Goal: Find specific page/section: Find specific page/section

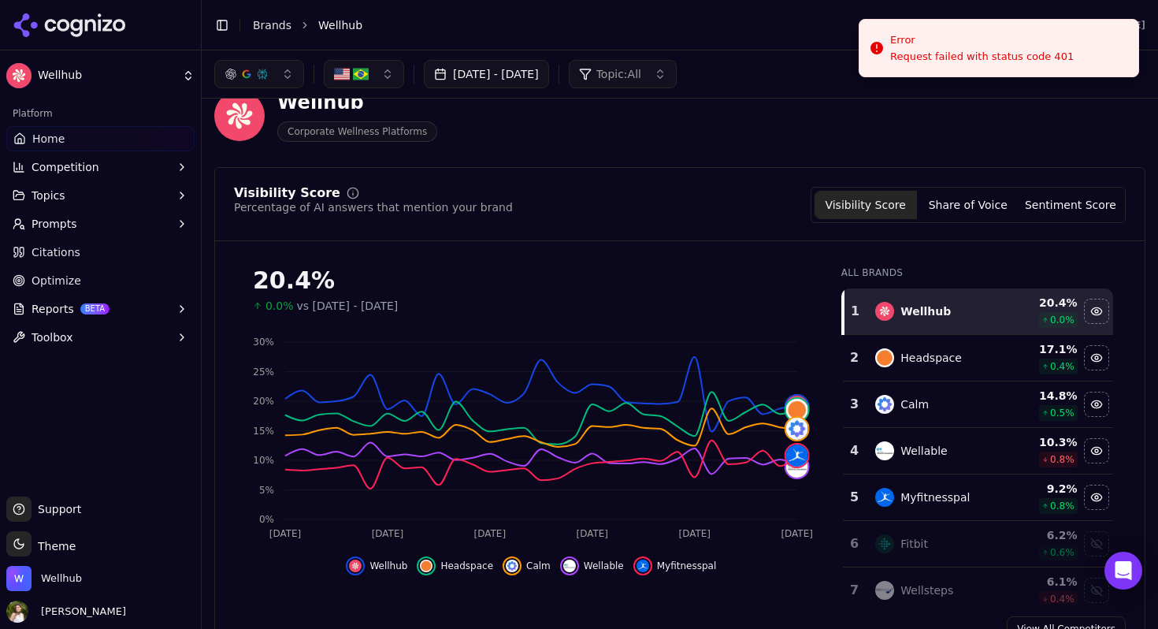
scroll to position [33, 0]
click at [351, 65] on button "button" at bounding box center [364, 74] width 80 height 28
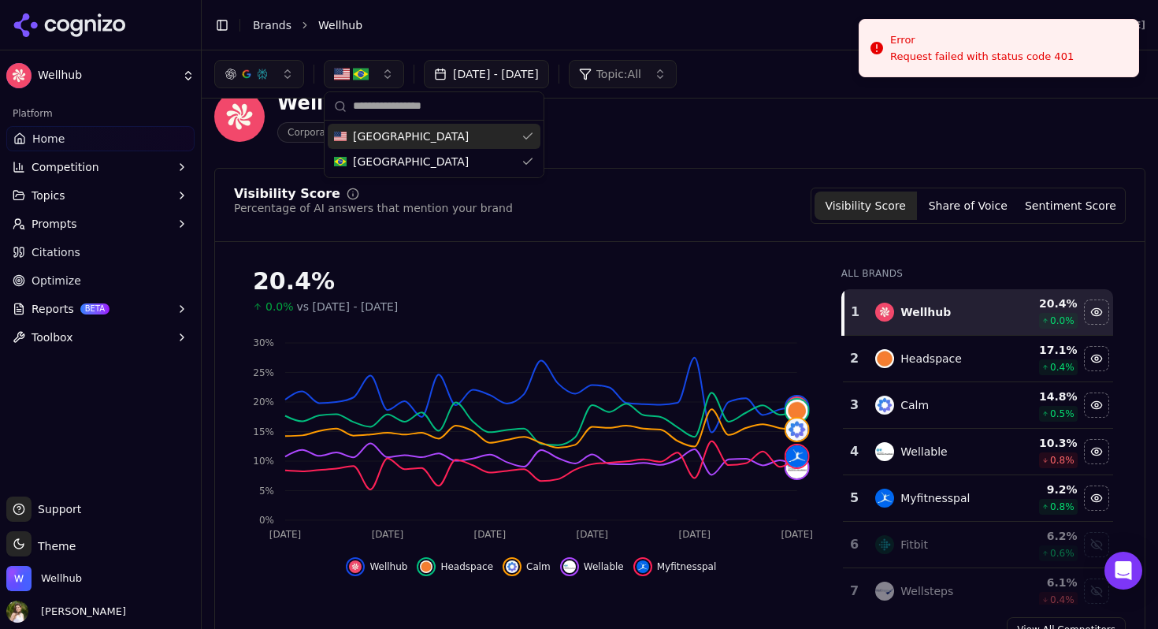
click at [387, 136] on span "[GEOGRAPHIC_DATA]" at bounding box center [411, 136] width 116 height 16
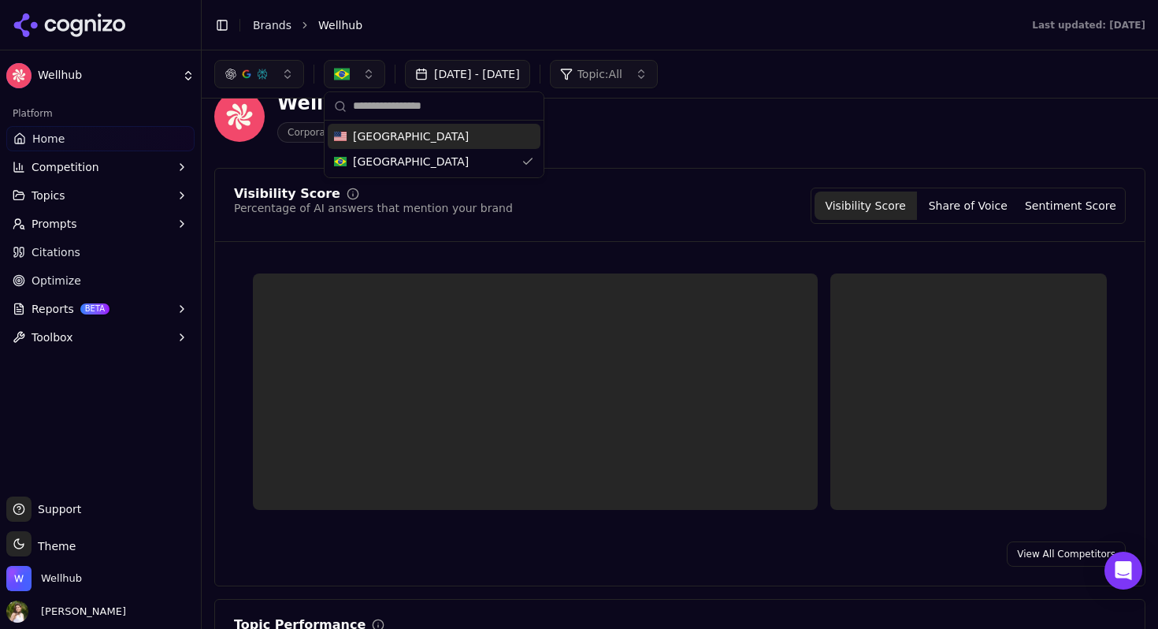
click at [695, 219] on div "Visibility Score Percentage of AI answers that mention your brand Visibility Sc…" at bounding box center [680, 205] width 892 height 36
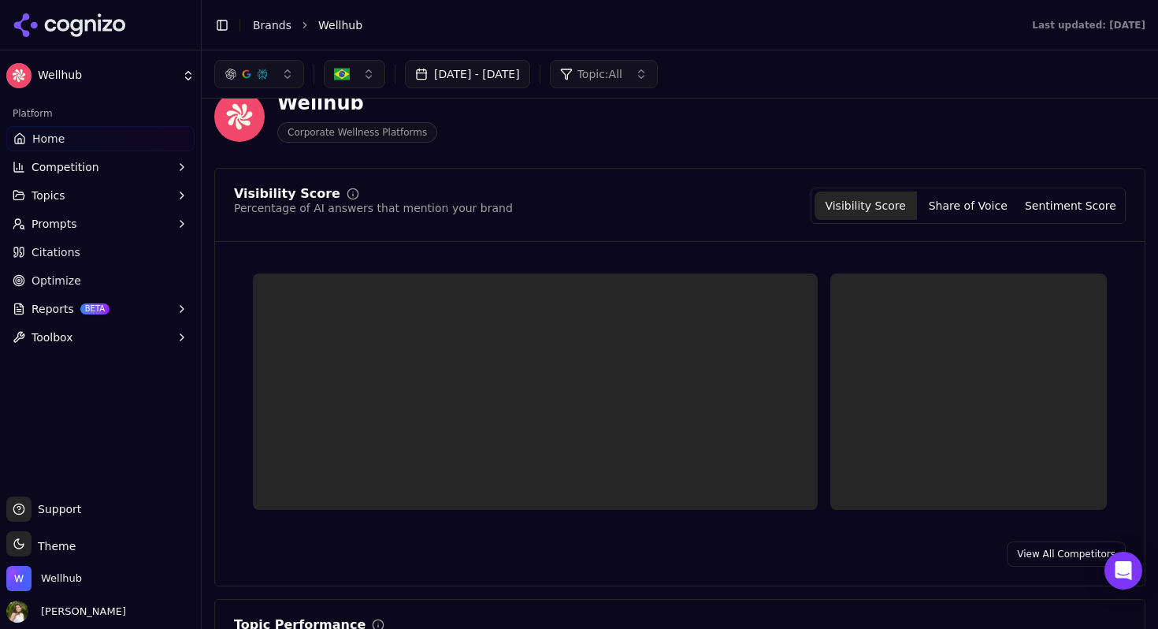
scroll to position [0, 0]
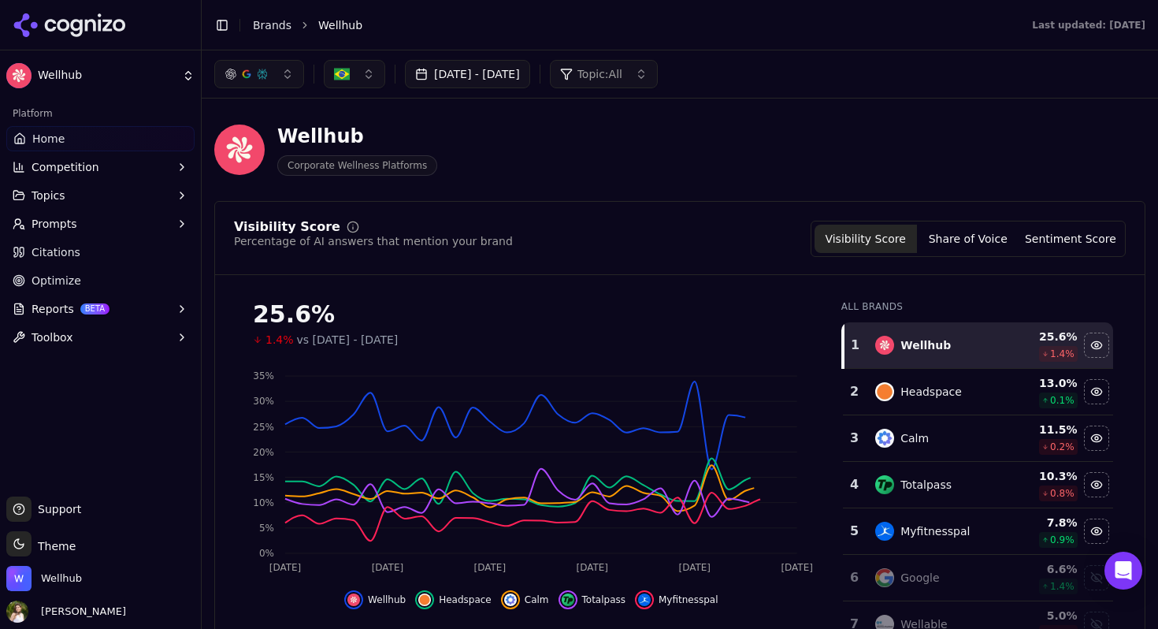
click at [242, 76] on div "button" at bounding box center [246, 74] width 13 height 13
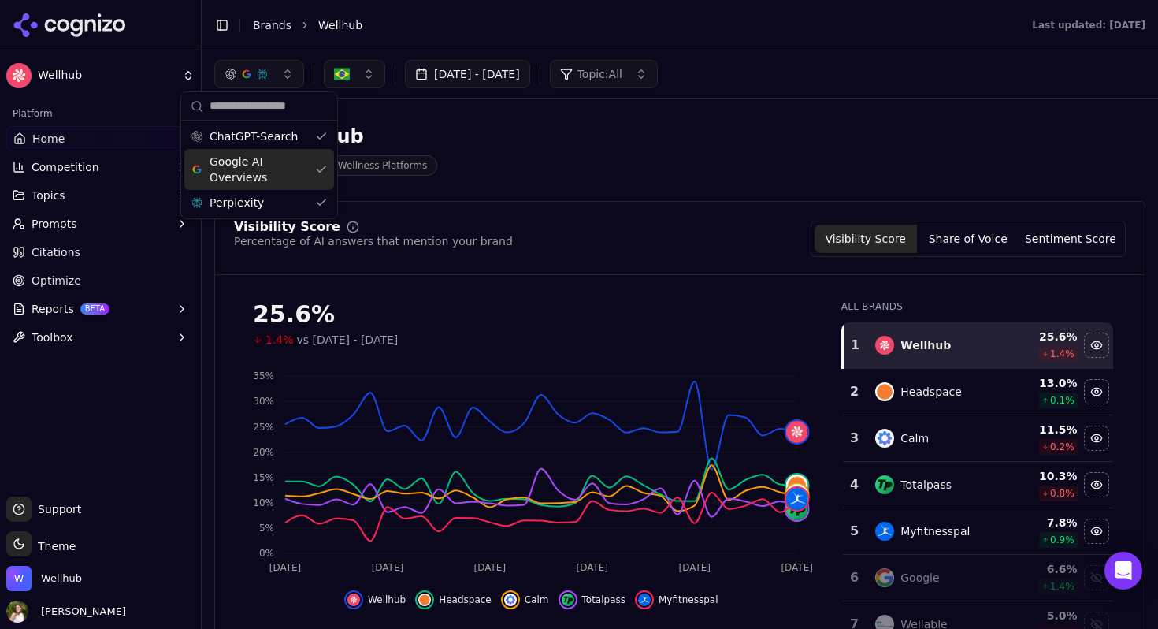
click at [292, 170] on span "Google AI Overviews" at bounding box center [259, 170] width 99 height 32
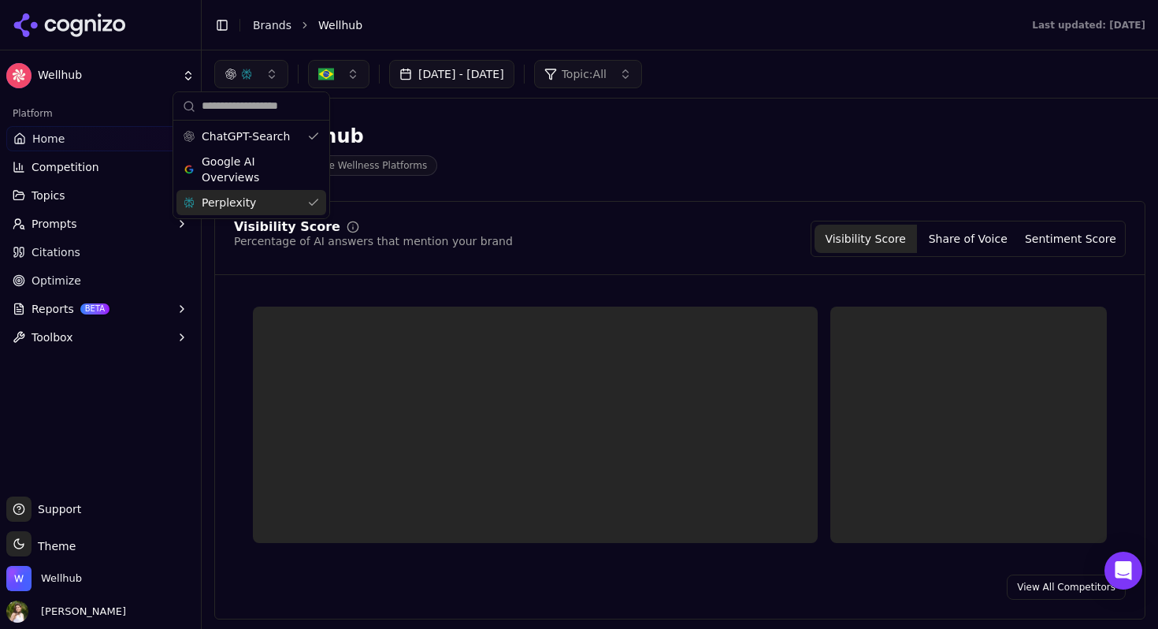
click at [262, 202] on div "Perplexity" at bounding box center [251, 202] width 150 height 25
click at [535, 158] on div "Wellhub Corporate Wellness Platforms" at bounding box center [567, 150] width 706 height 52
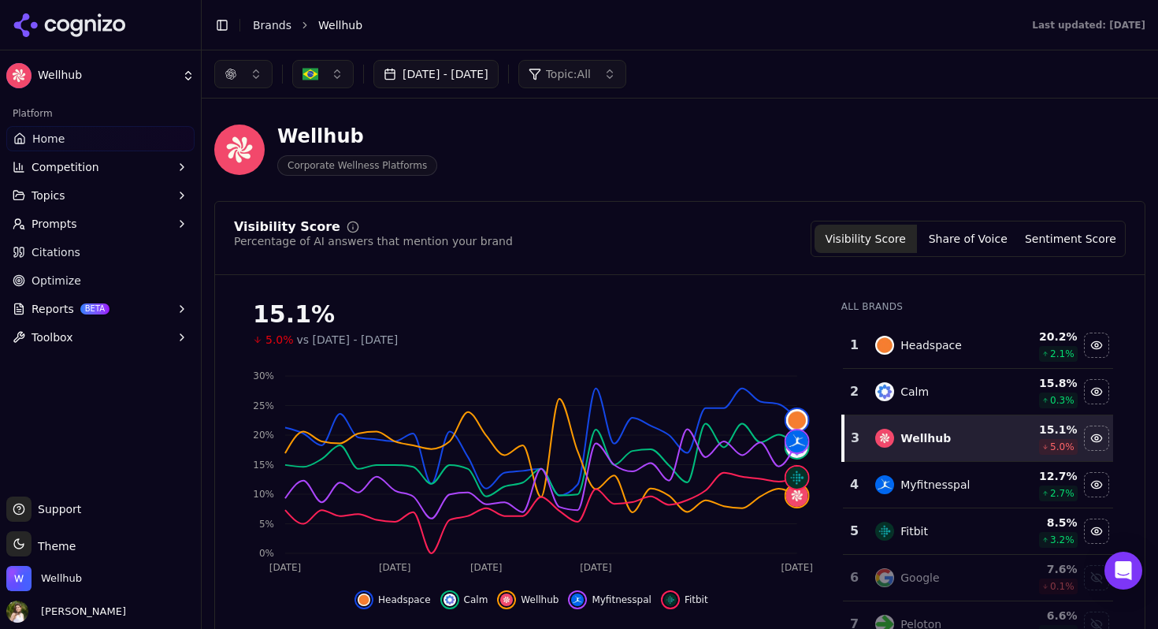
click at [229, 84] on button "button" at bounding box center [243, 74] width 58 height 28
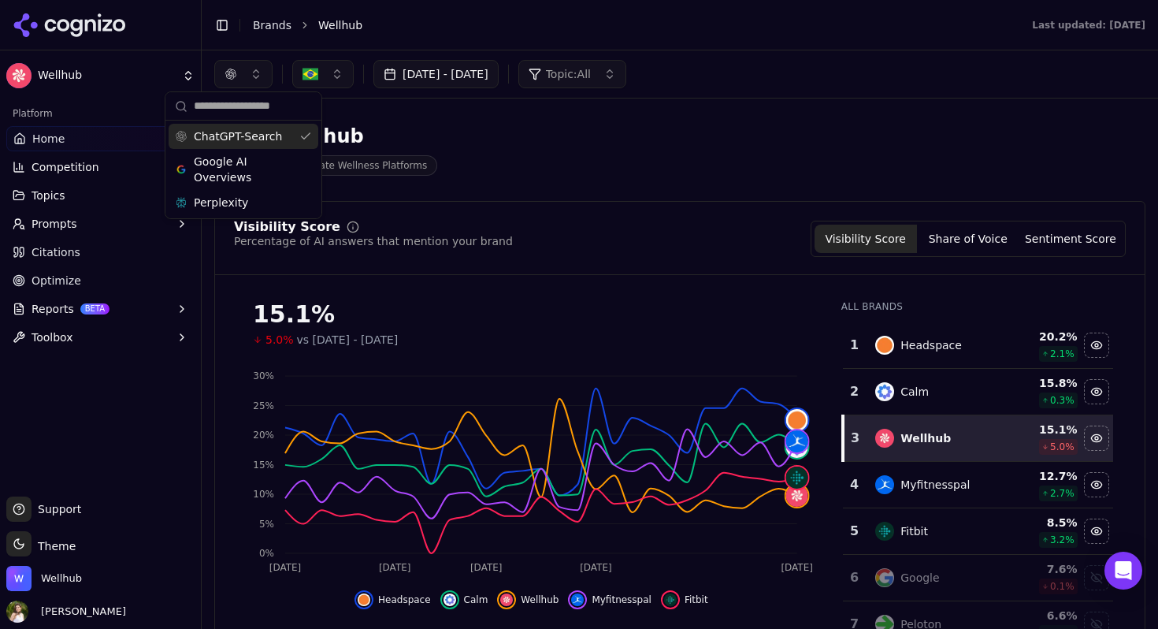
click at [258, 141] on span "ChatGPT-Search" at bounding box center [238, 136] width 88 height 16
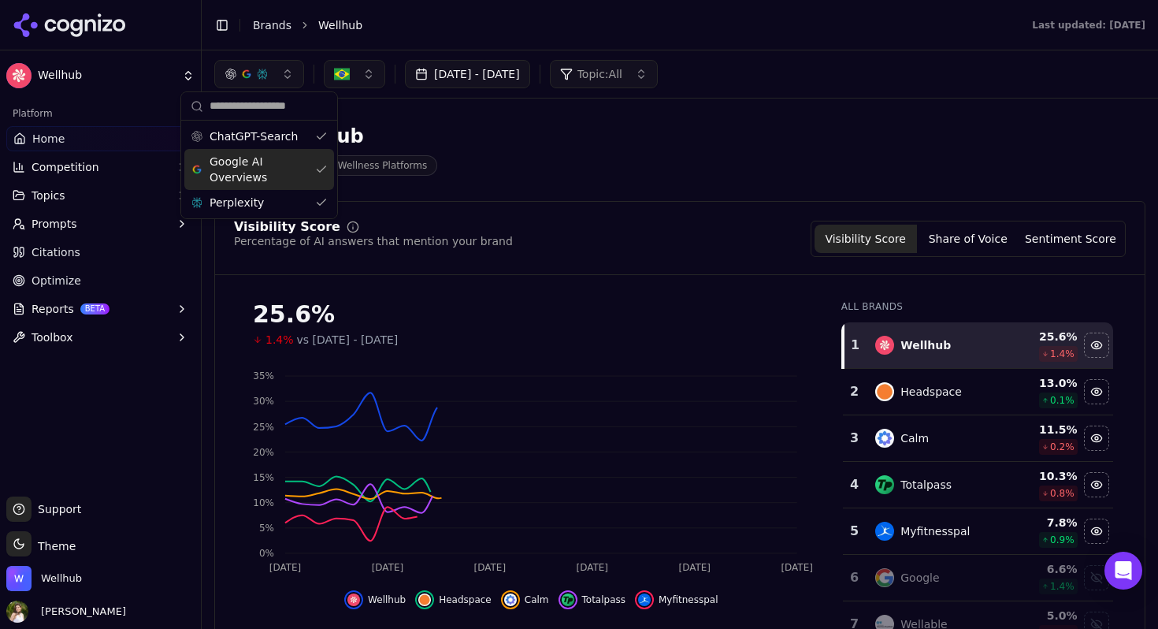
click at [256, 162] on span "Google AI Overviews" at bounding box center [259, 170] width 99 height 32
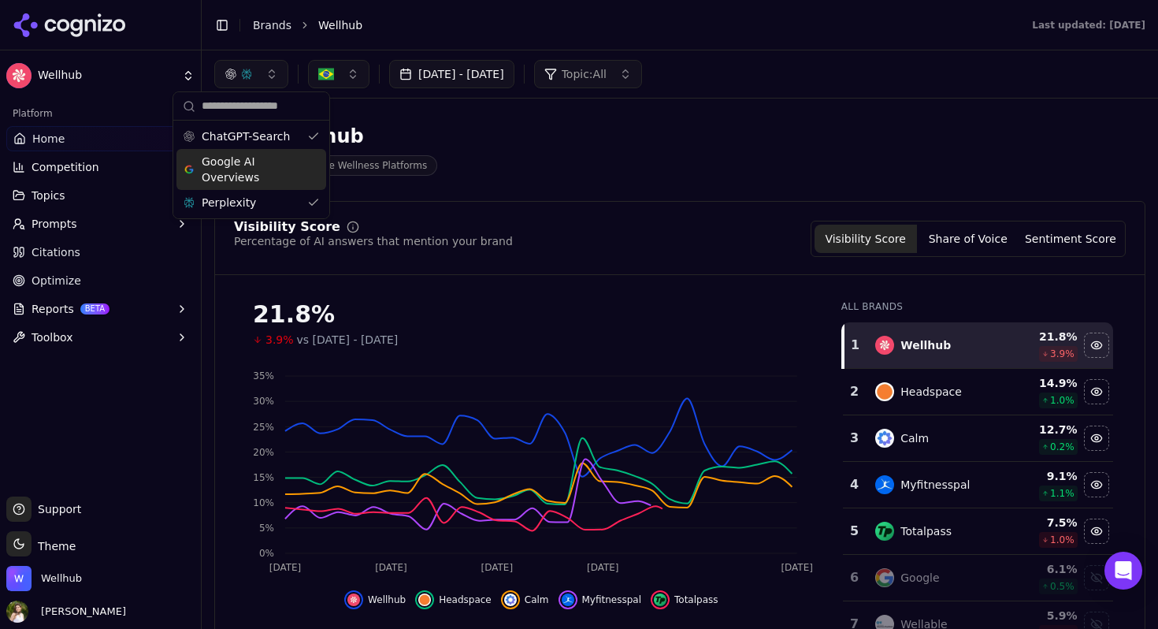
click at [278, 164] on span "Google AI Overviews" at bounding box center [251, 170] width 99 height 32
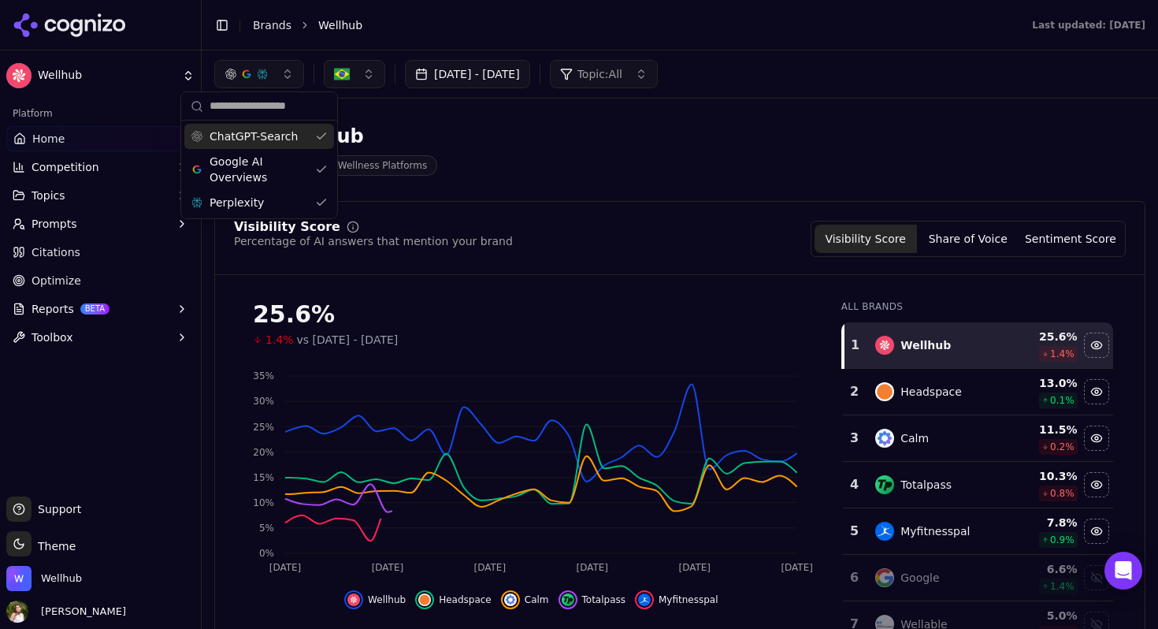
click at [258, 134] on span "ChatGPT-Search" at bounding box center [254, 136] width 88 height 16
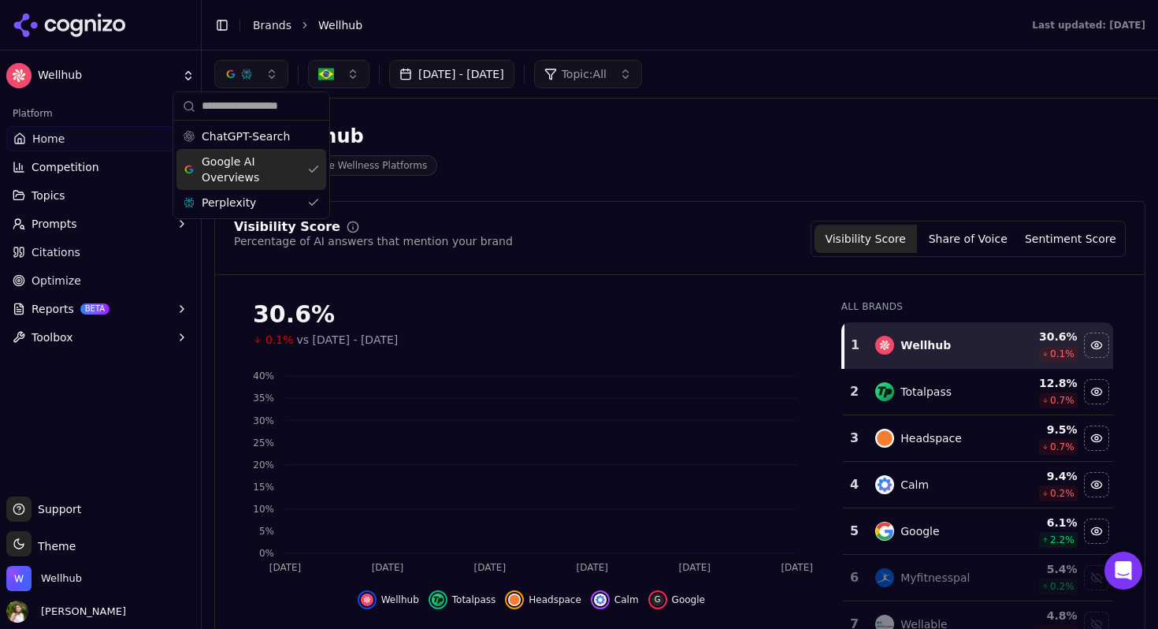
click at [529, 137] on div "Wellhub Corporate Wellness Platforms" at bounding box center [567, 150] width 706 height 52
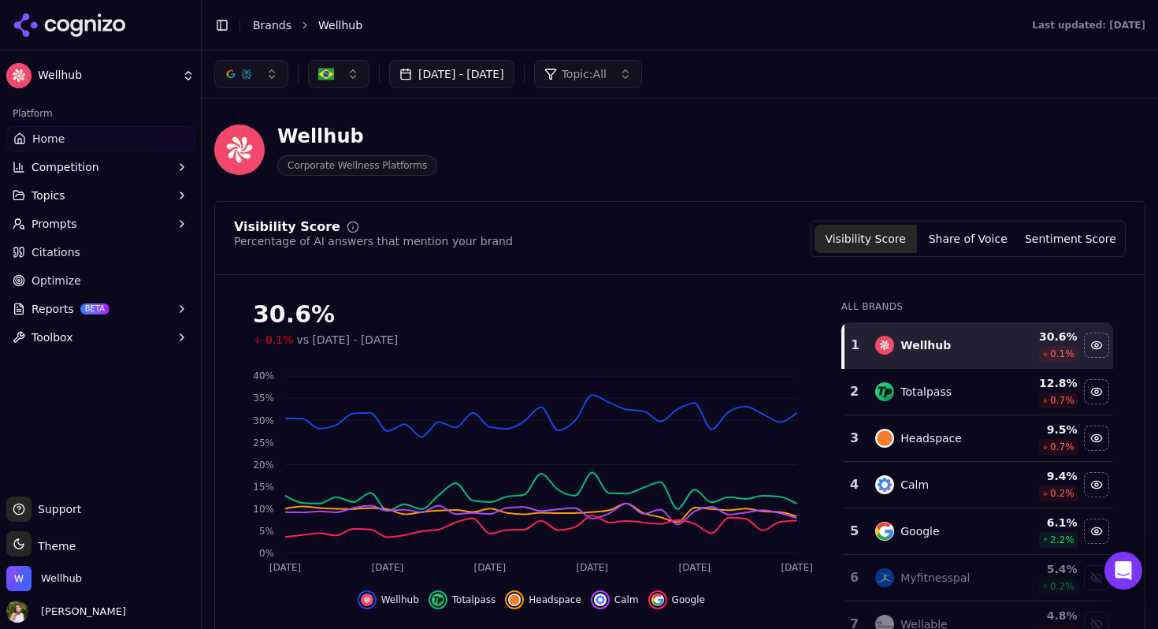
click at [273, 74] on button "button" at bounding box center [251, 74] width 74 height 28
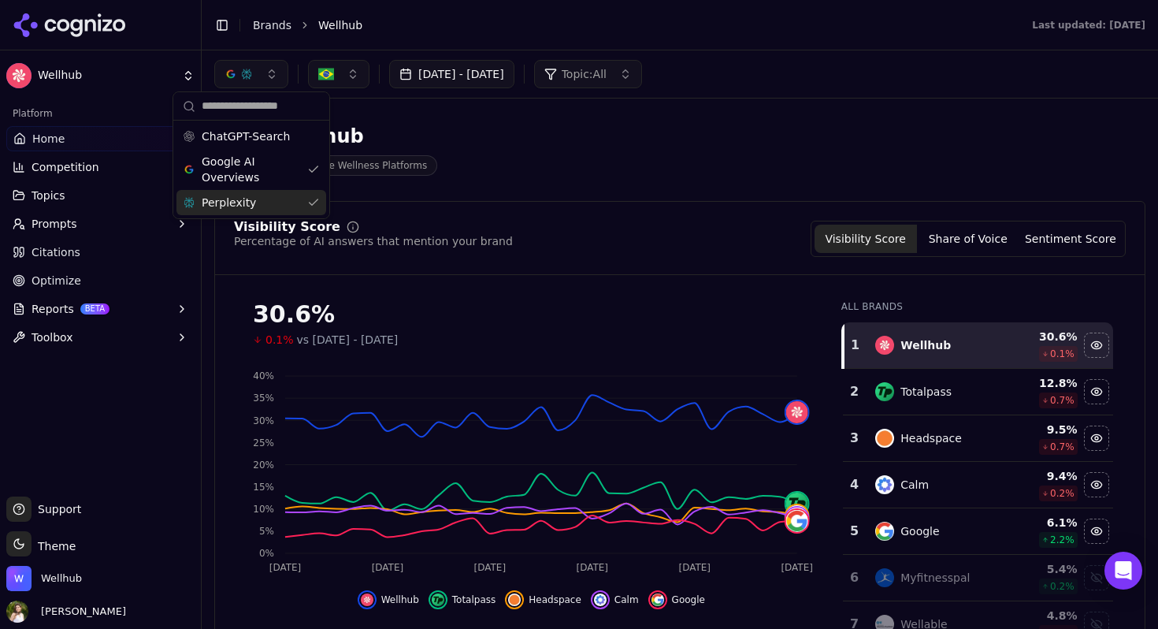
click at [276, 201] on div "Perplexity" at bounding box center [251, 202] width 150 height 25
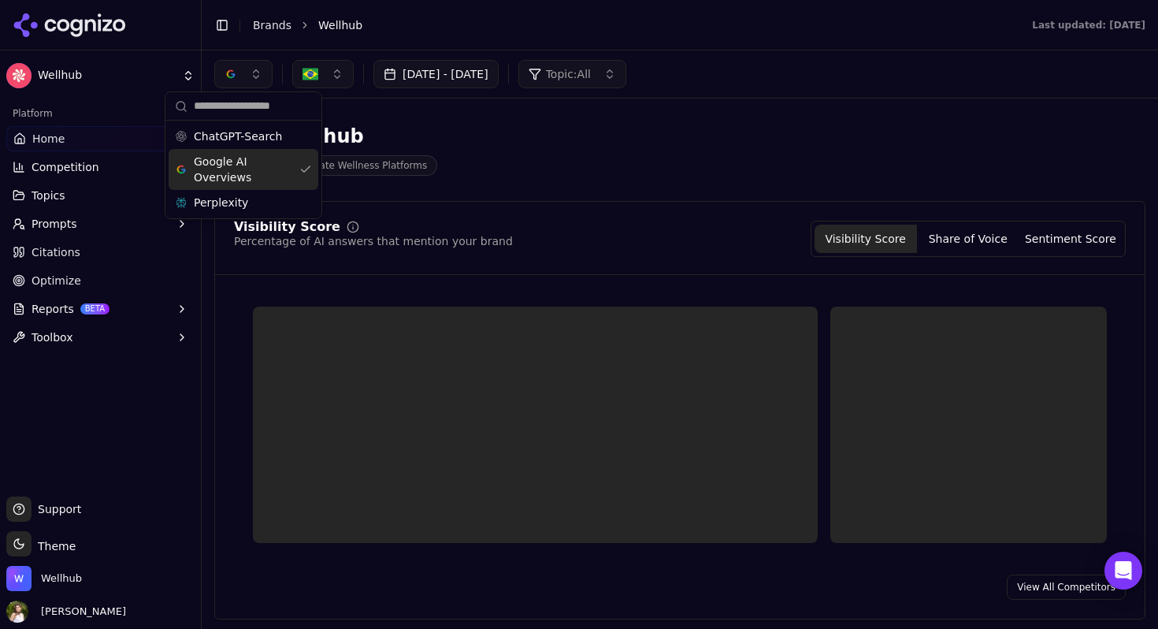
click at [515, 146] on div "Wellhub Corporate Wellness Platforms" at bounding box center [567, 150] width 706 height 52
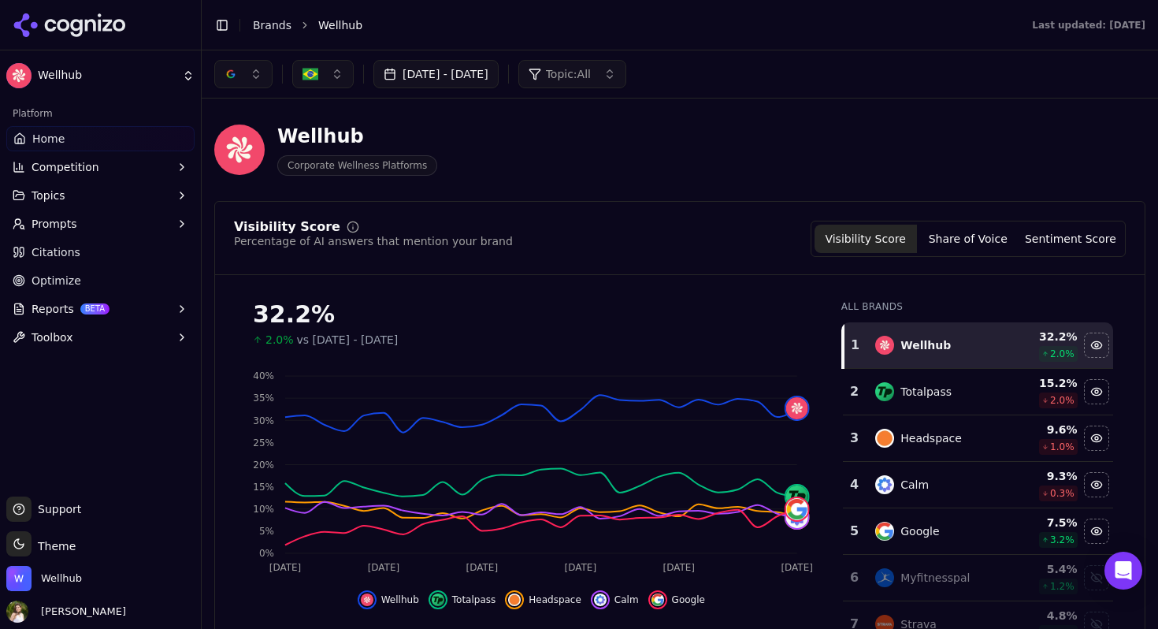
click at [323, 84] on button "button" at bounding box center [322, 74] width 61 height 28
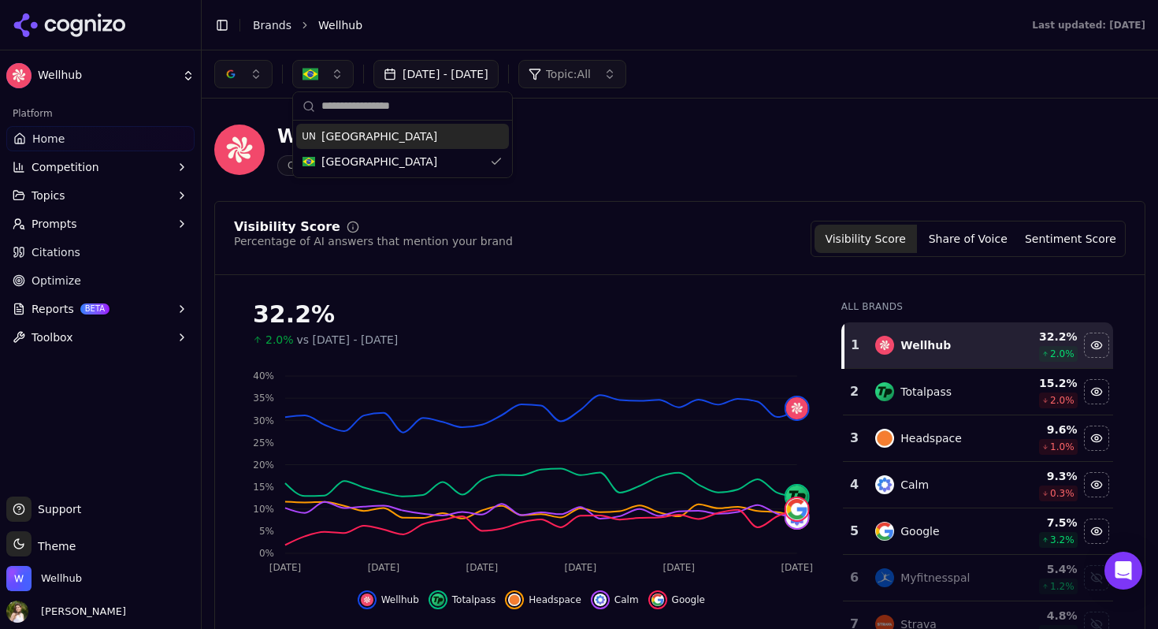
click at [343, 140] on span "[GEOGRAPHIC_DATA]" at bounding box center [379, 136] width 116 height 16
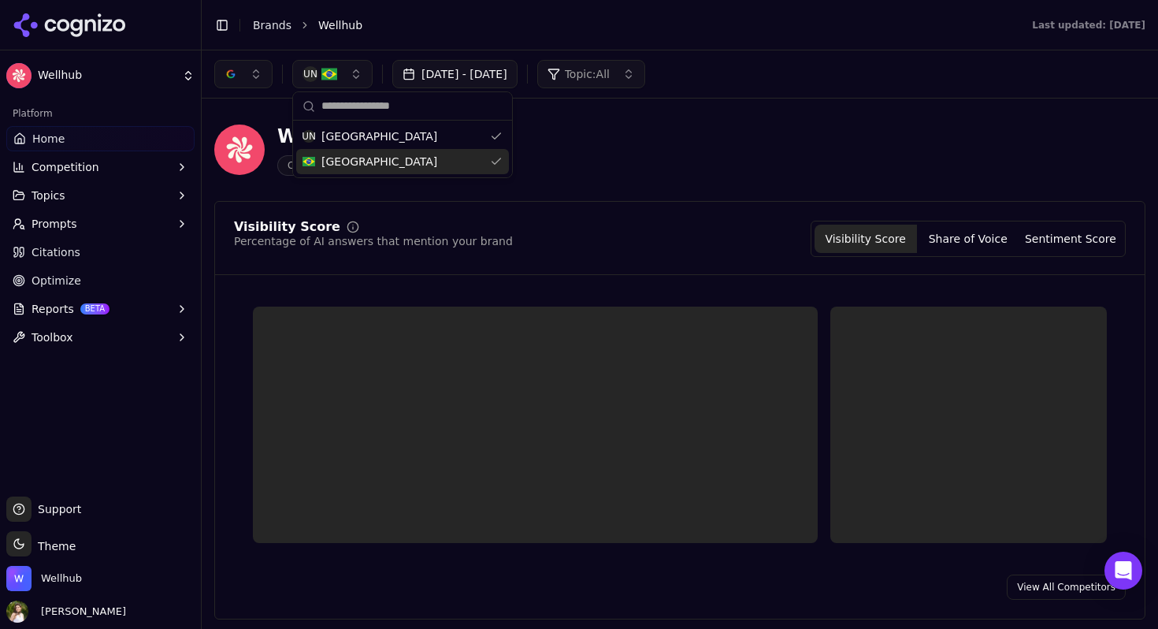
click at [358, 158] on div "[GEOGRAPHIC_DATA]" at bounding box center [402, 161] width 213 height 25
click at [639, 187] on div "Wellhub Corporate Wellness Platforms" at bounding box center [679, 149] width 931 height 77
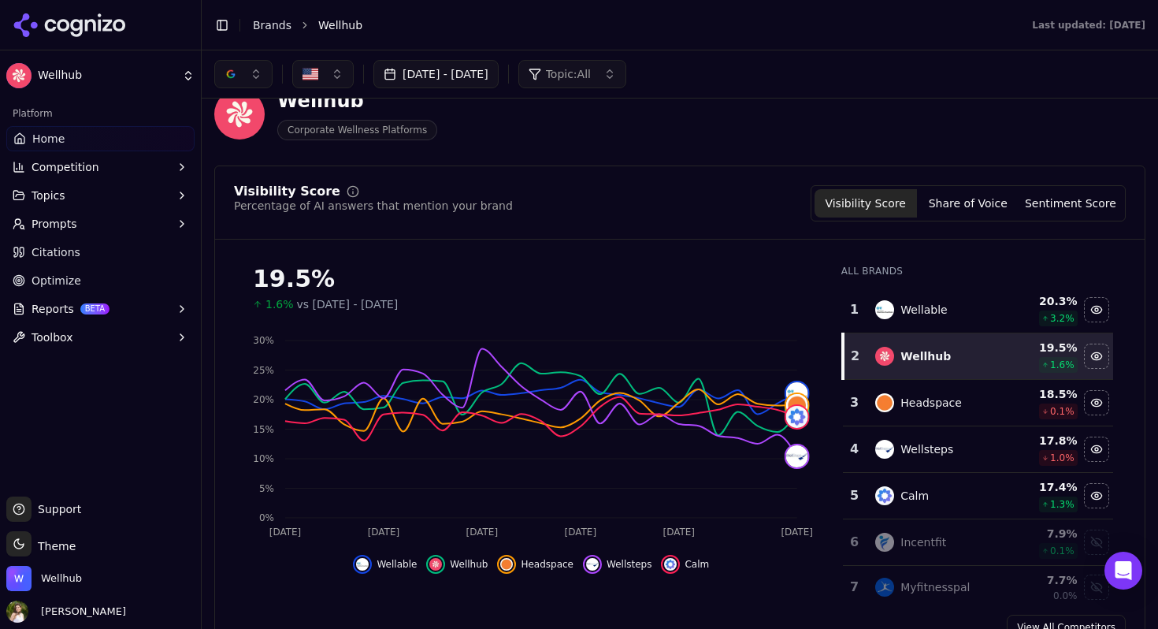
scroll to position [24, 0]
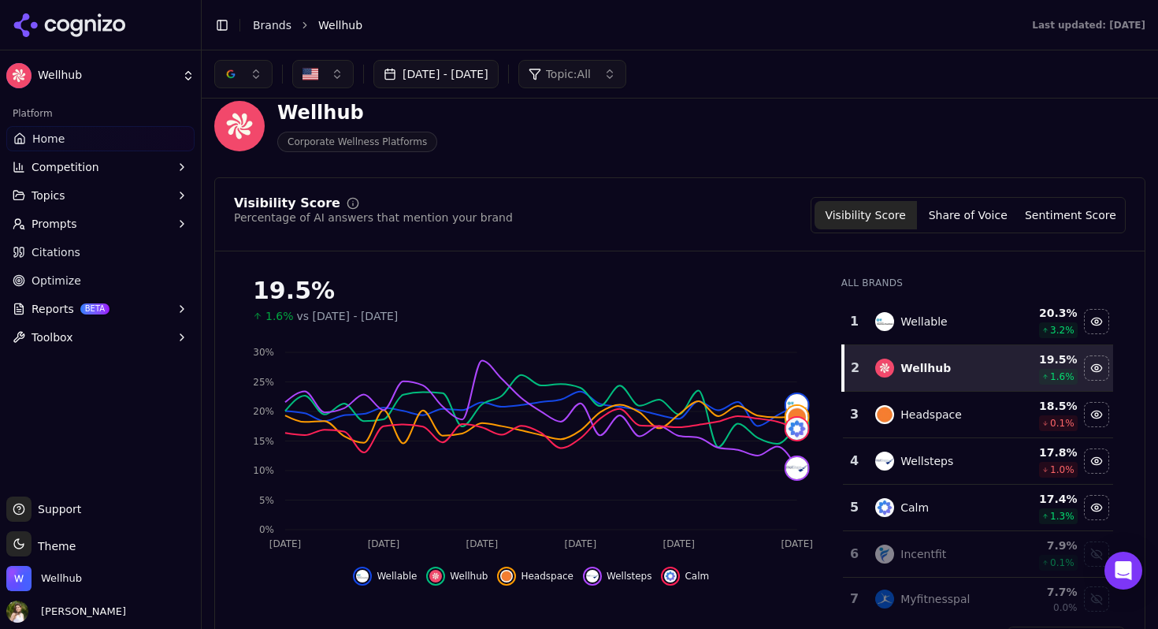
click at [235, 72] on div "button" at bounding box center [231, 74] width 13 height 13
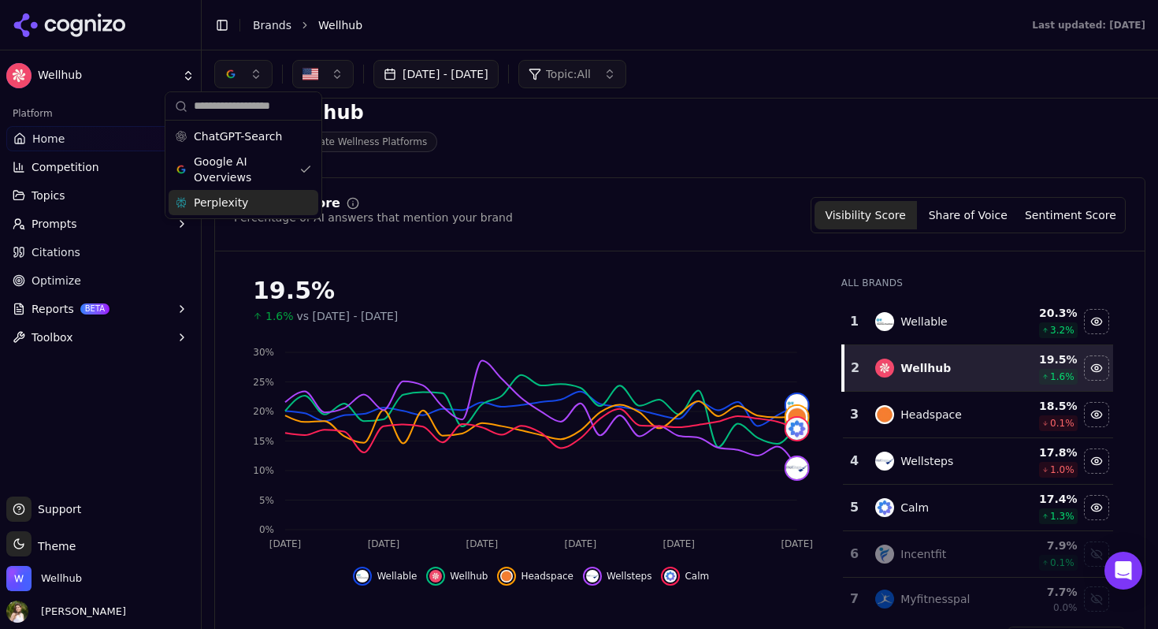
click at [240, 207] on span "Perplexity" at bounding box center [221, 203] width 54 height 16
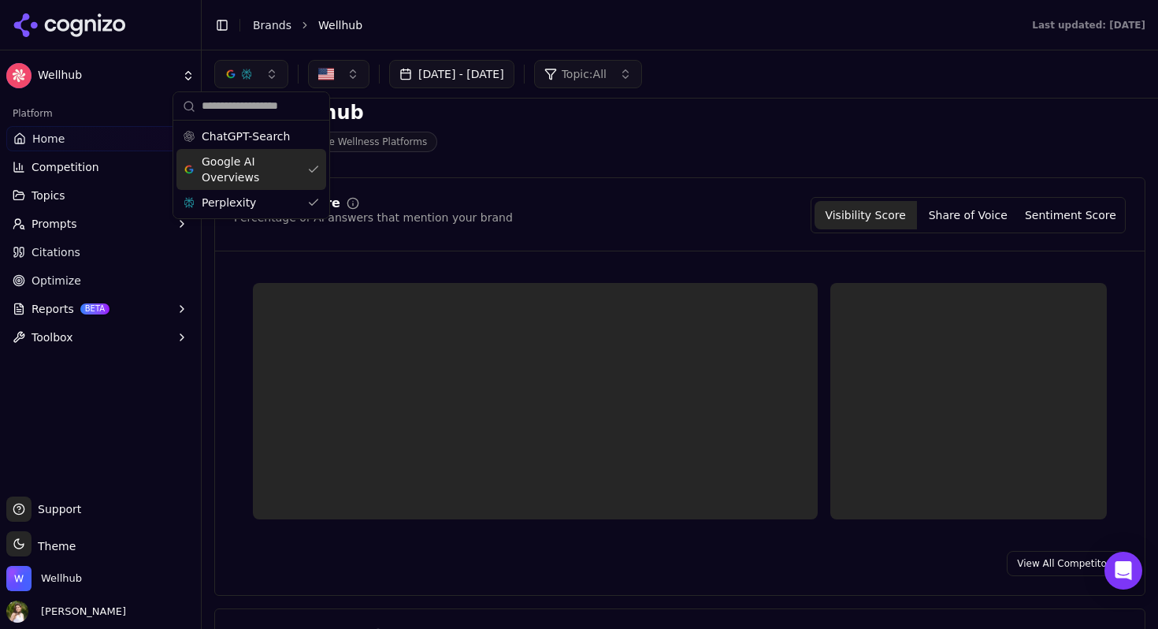
click at [260, 178] on span "Google AI Overviews" at bounding box center [251, 170] width 99 height 32
click at [432, 117] on div "Wellhub" at bounding box center [357, 112] width 160 height 25
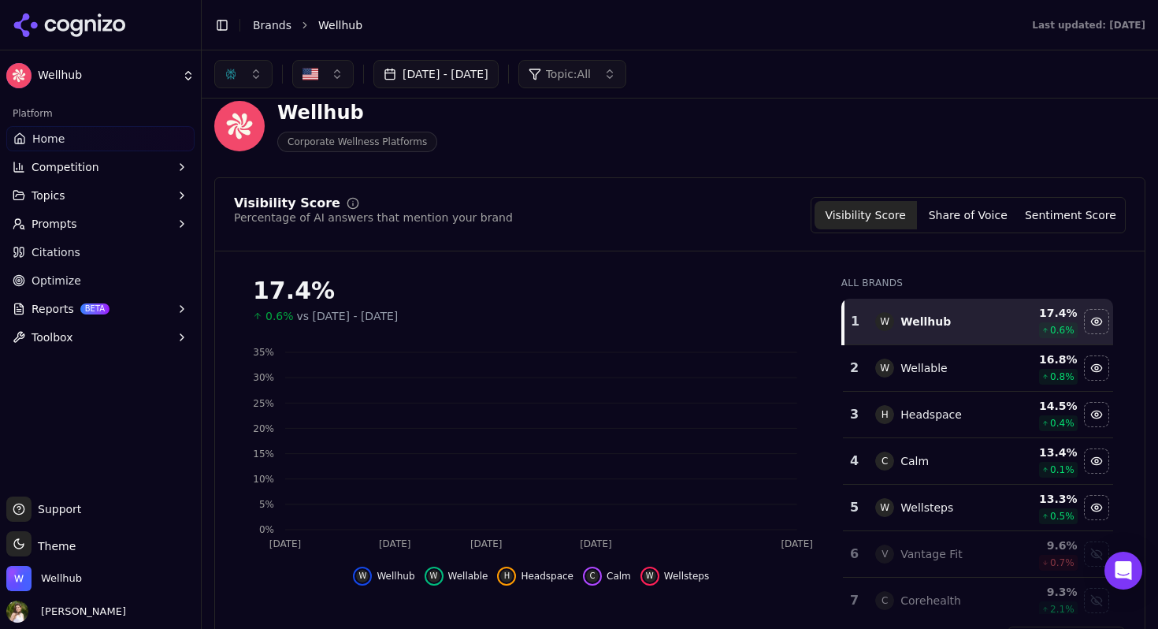
click at [262, 73] on button "button" at bounding box center [243, 74] width 58 height 28
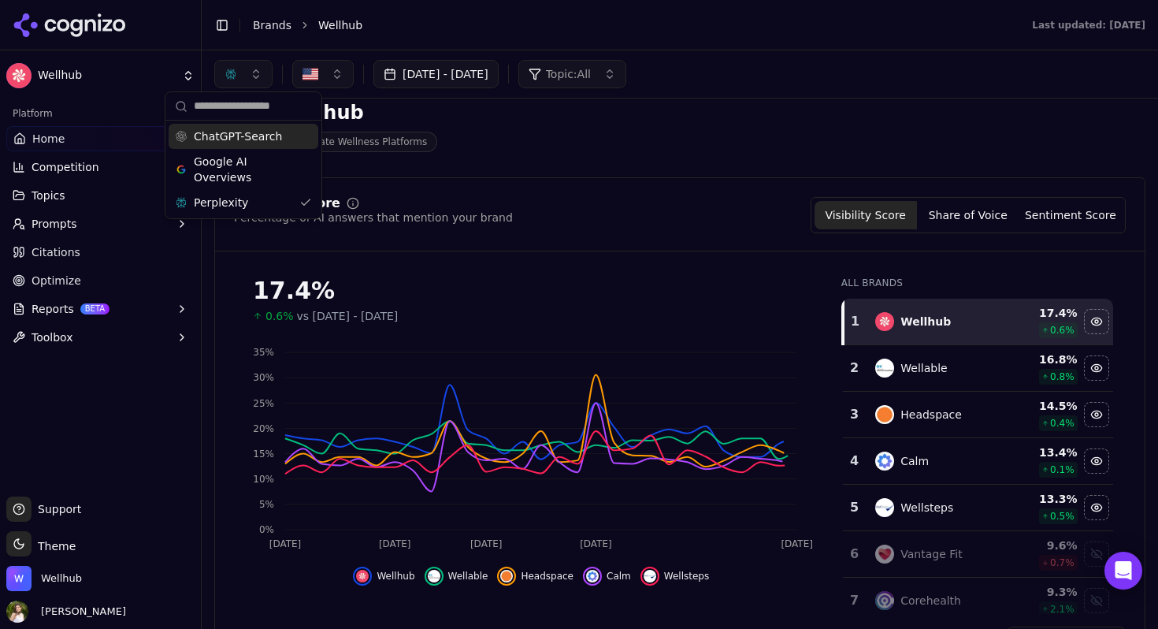
click at [495, 120] on div "Wellhub Corporate Wellness Platforms" at bounding box center [567, 126] width 706 height 52
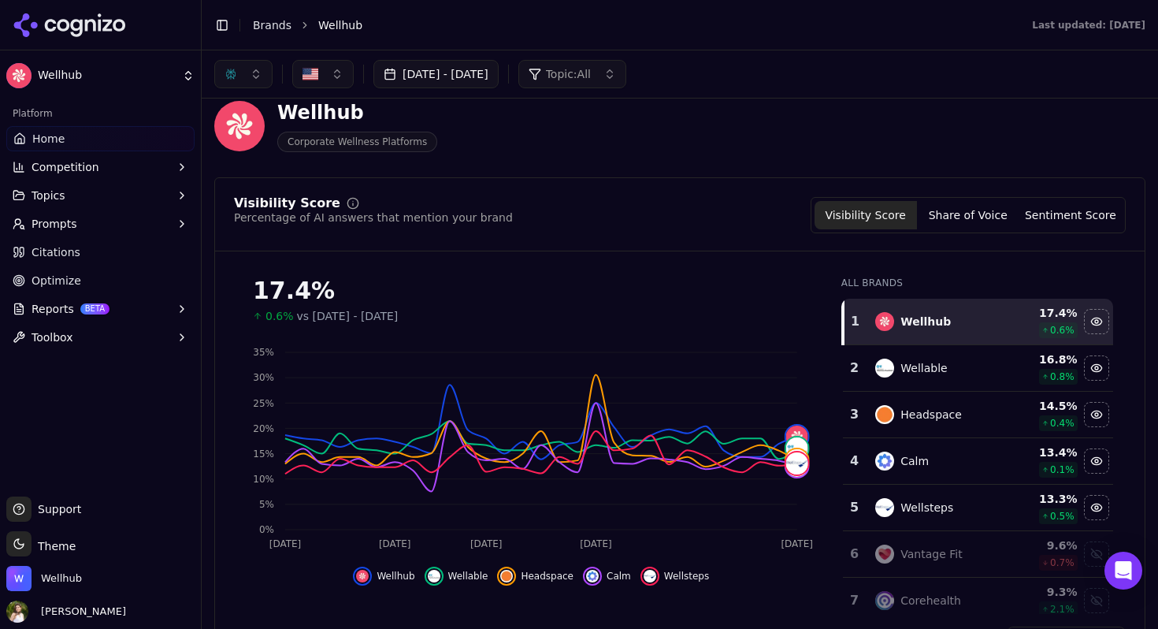
click at [351, 79] on button "button" at bounding box center [322, 74] width 61 height 28
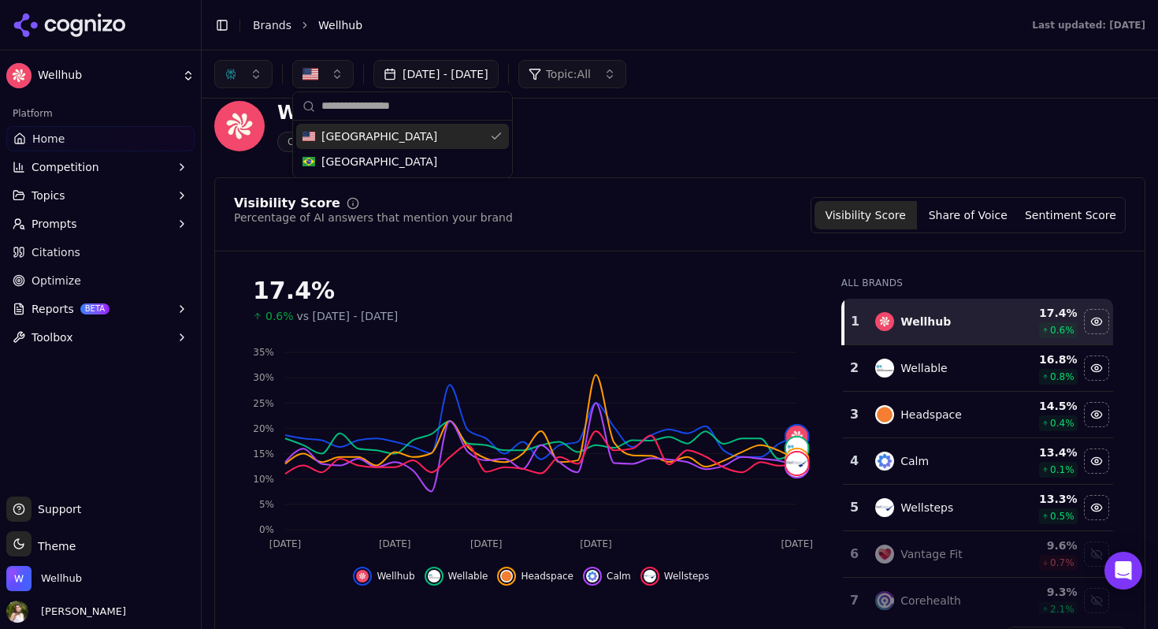
click at [362, 136] on span "[GEOGRAPHIC_DATA]" at bounding box center [379, 136] width 116 height 16
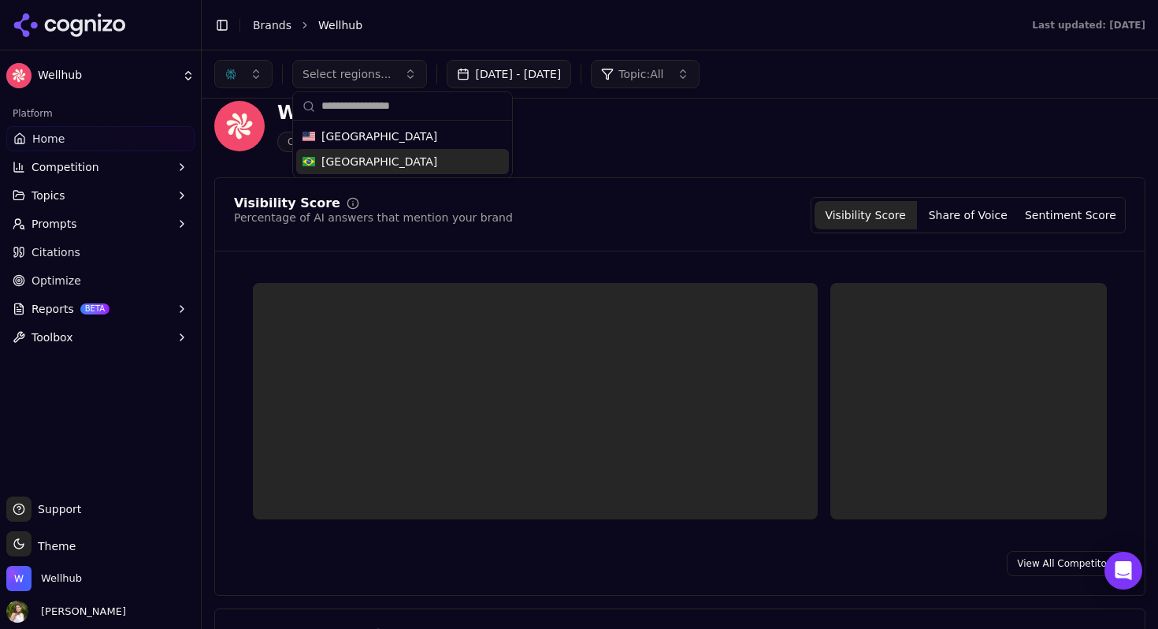
click at [358, 161] on div "[GEOGRAPHIC_DATA]" at bounding box center [402, 161] width 213 height 25
click at [596, 158] on div "Wellhub Corporate Wellness Platforms" at bounding box center [679, 125] width 931 height 77
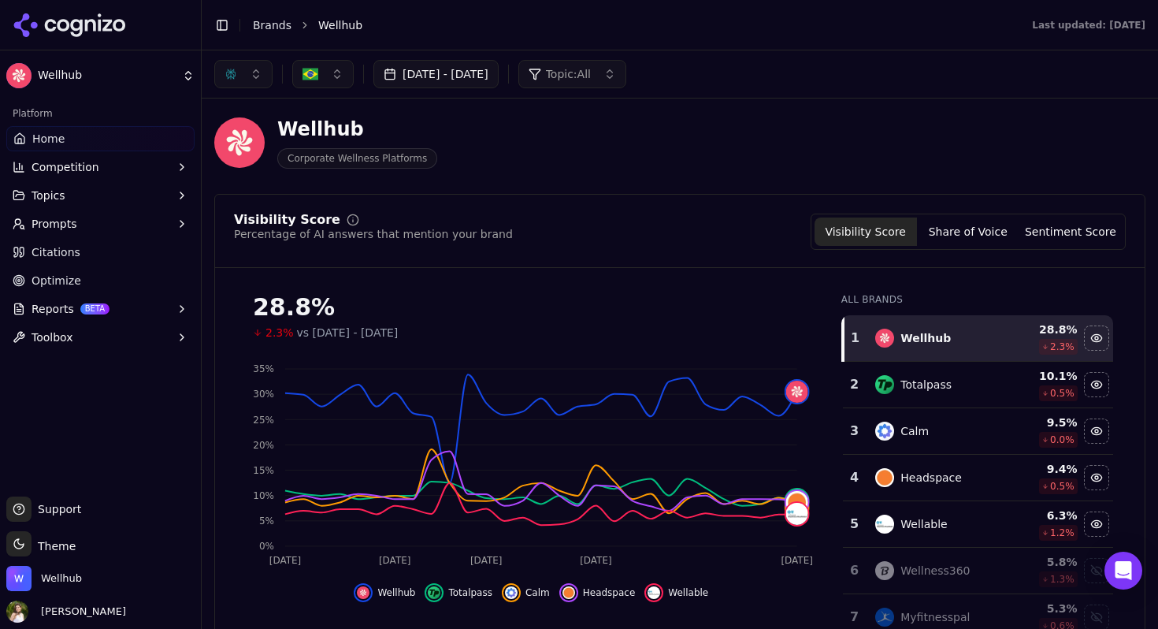
scroll to position [0, 0]
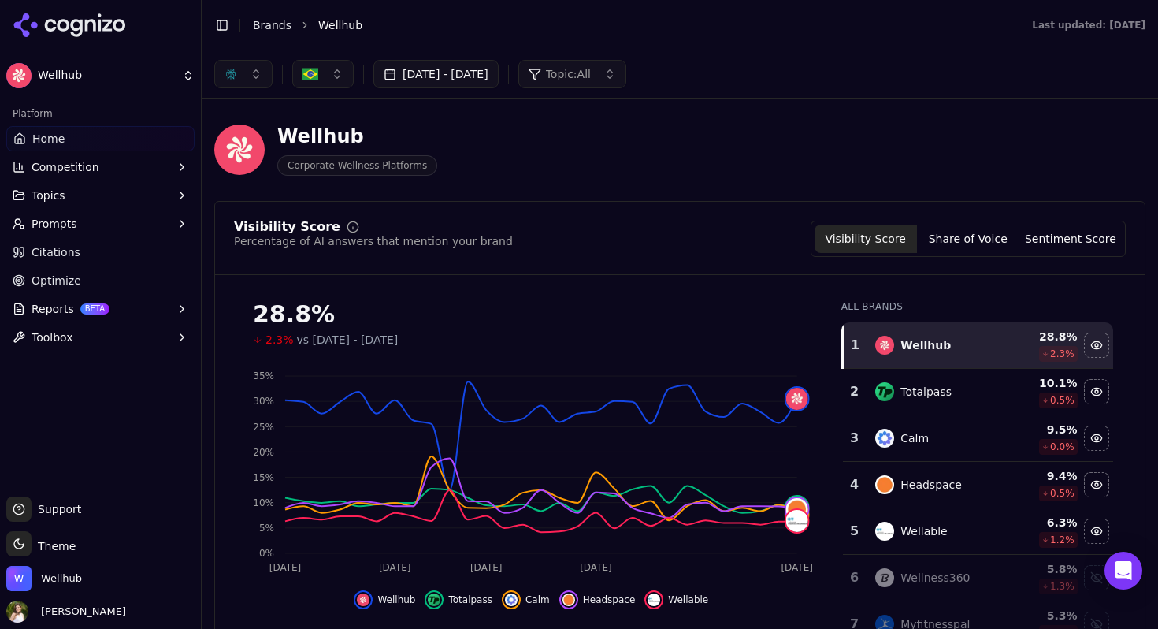
click at [305, 80] on img "button" at bounding box center [310, 74] width 16 height 16
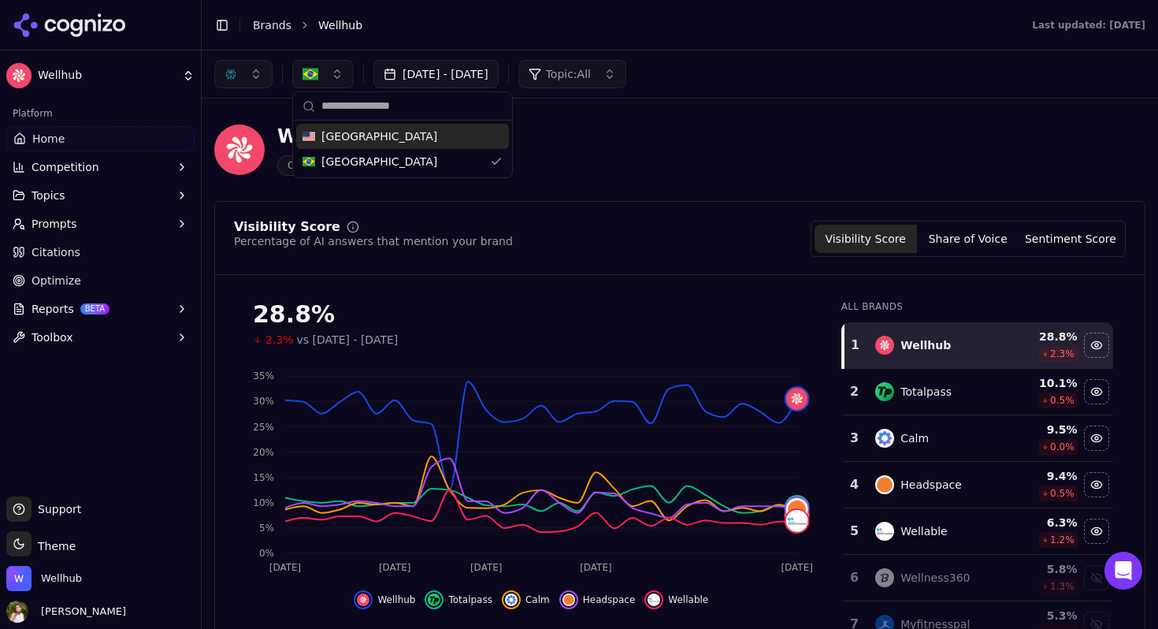
click at [342, 135] on span "[GEOGRAPHIC_DATA]" at bounding box center [379, 136] width 116 height 16
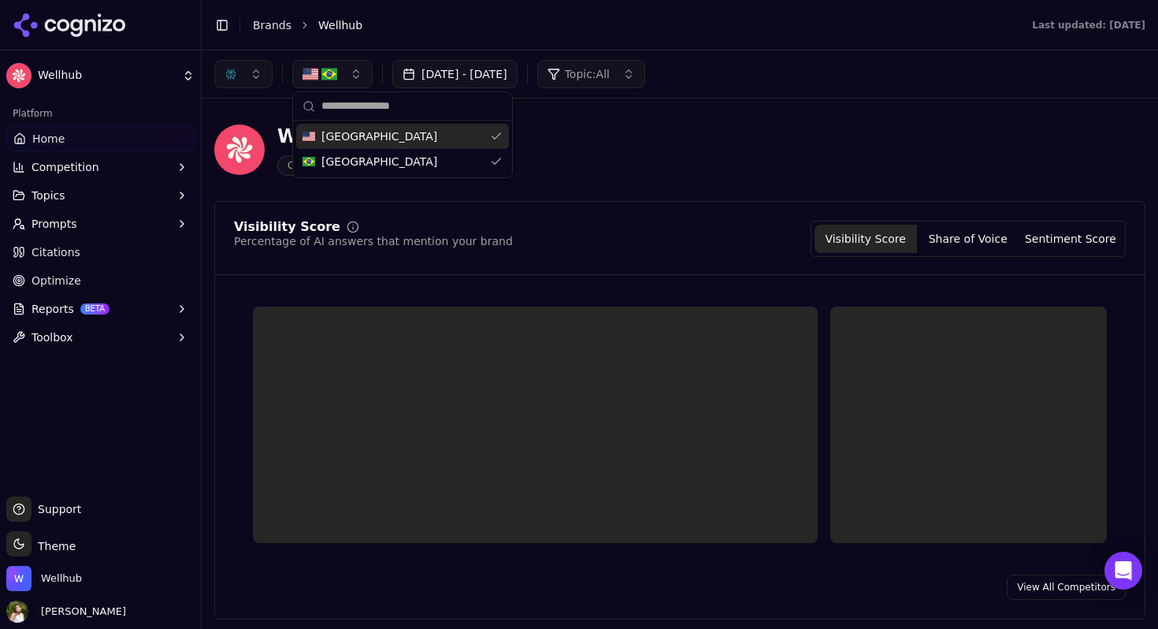
click at [252, 78] on button "button" at bounding box center [243, 74] width 58 height 28
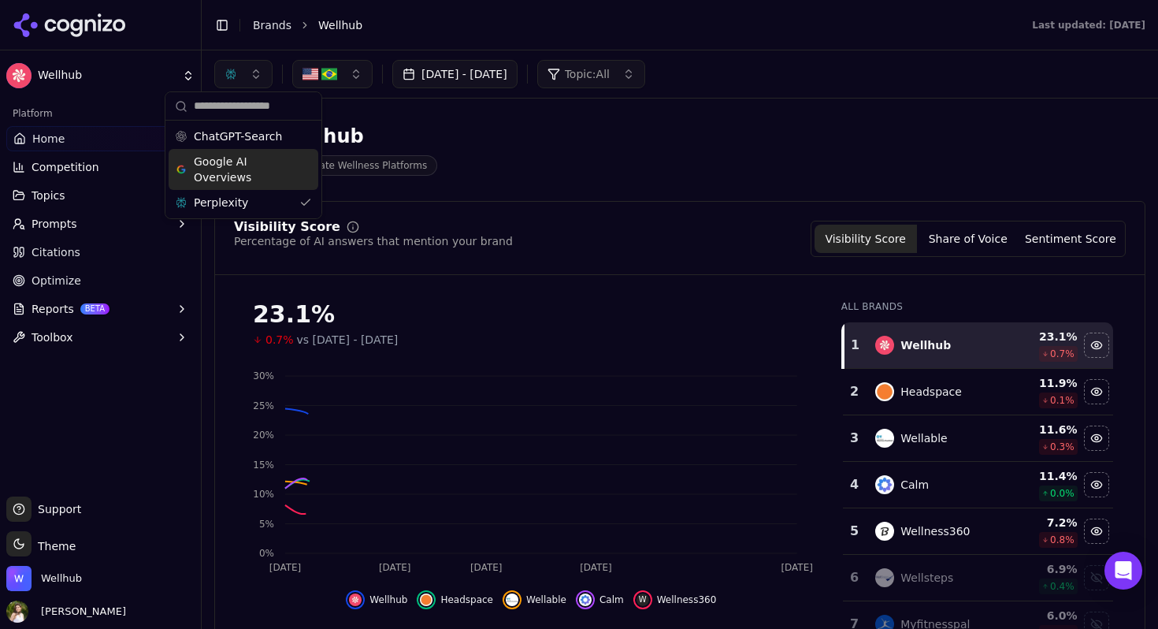
click at [269, 158] on span "Google AI Overviews" at bounding box center [243, 170] width 99 height 32
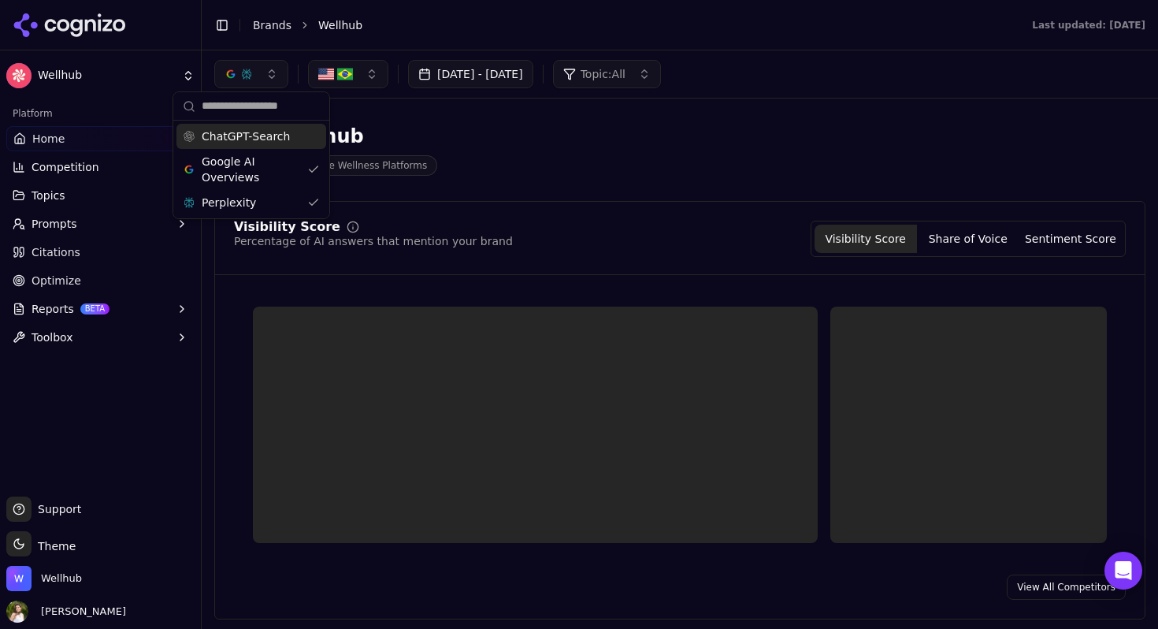
click at [257, 139] on span "ChatGPT-Search" at bounding box center [246, 136] width 88 height 16
click at [514, 144] on div "Wellhub Corporate Wellness Platforms" at bounding box center [567, 150] width 706 height 52
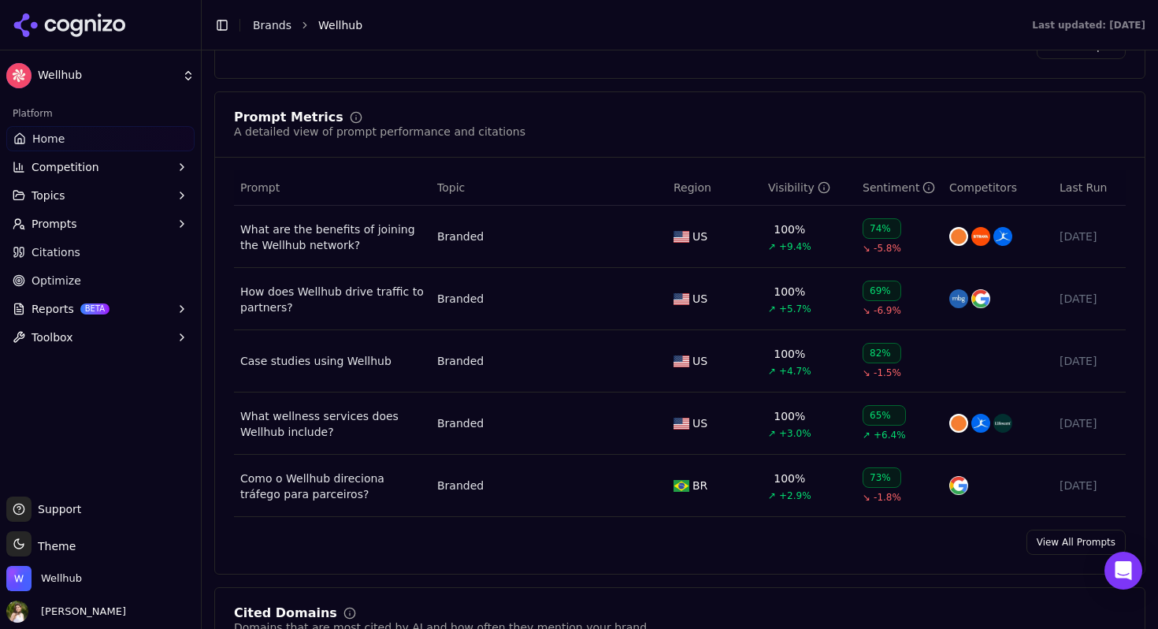
scroll to position [1117, 0]
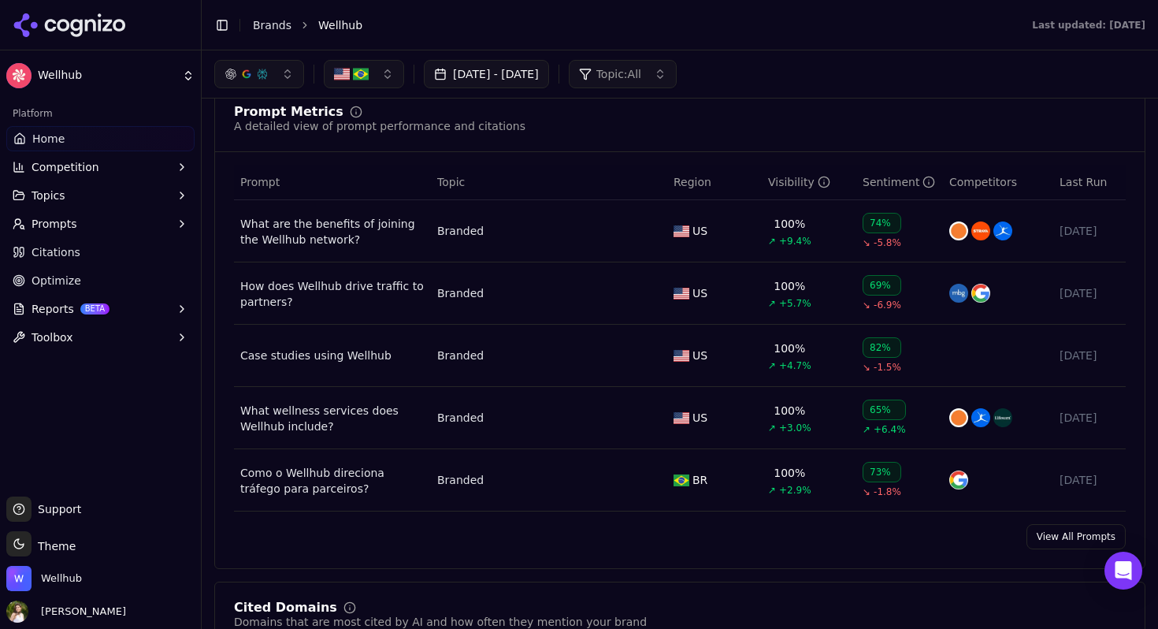
click at [1079, 544] on link "View All Prompts" at bounding box center [1075, 536] width 99 height 25
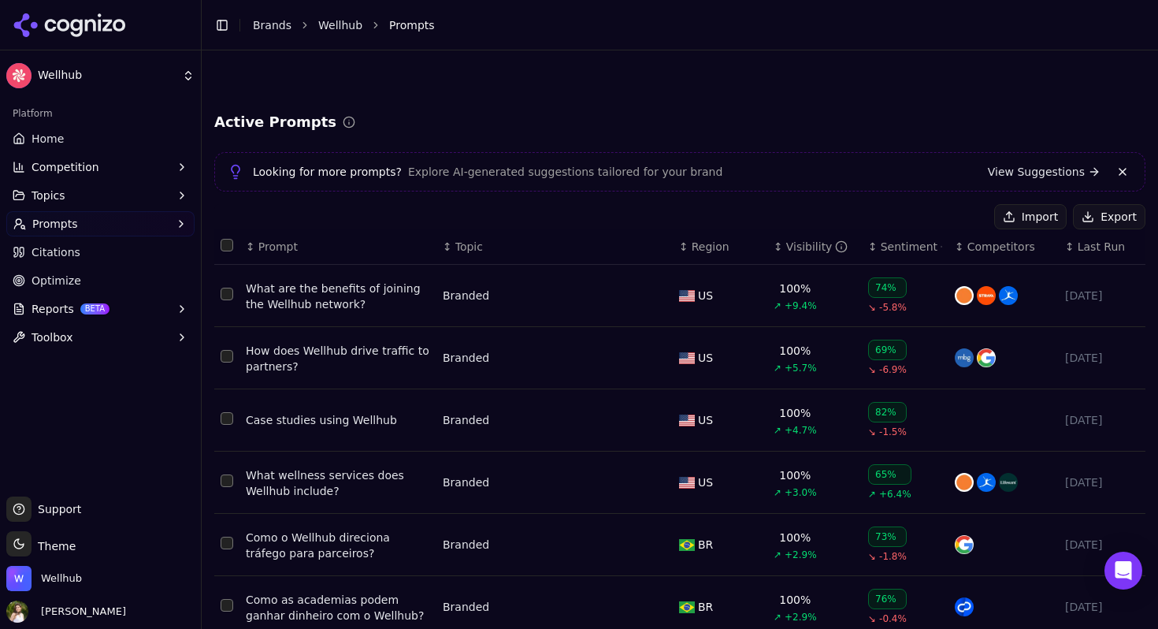
scroll to position [339, 0]
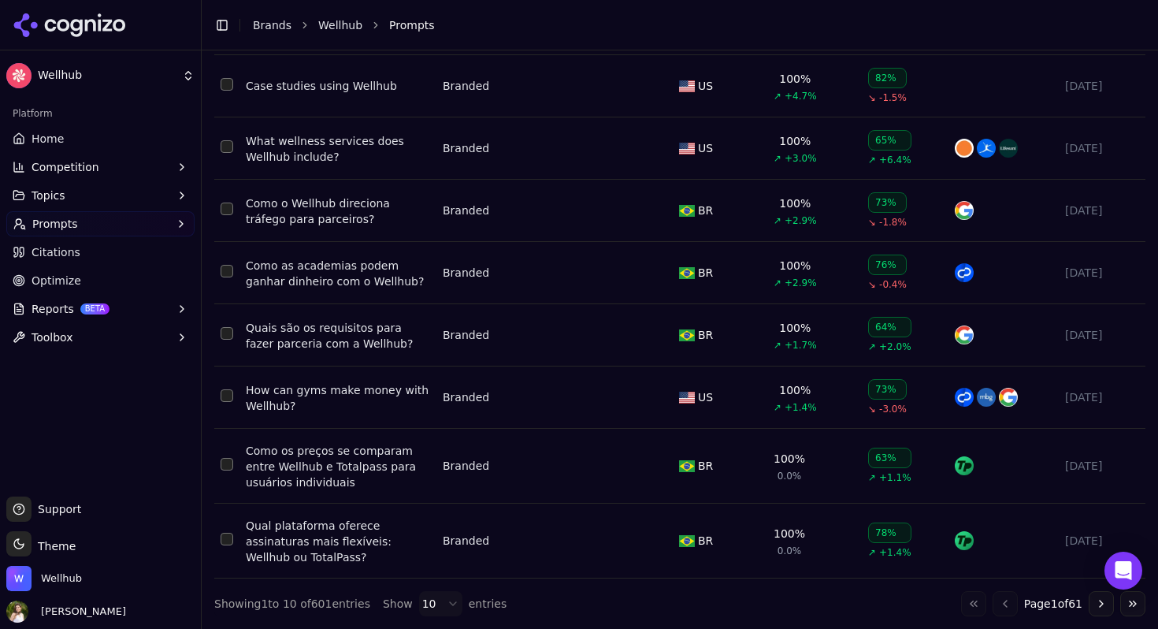
click at [1103, 607] on button "Go to next page" at bounding box center [1101, 603] width 25 height 25
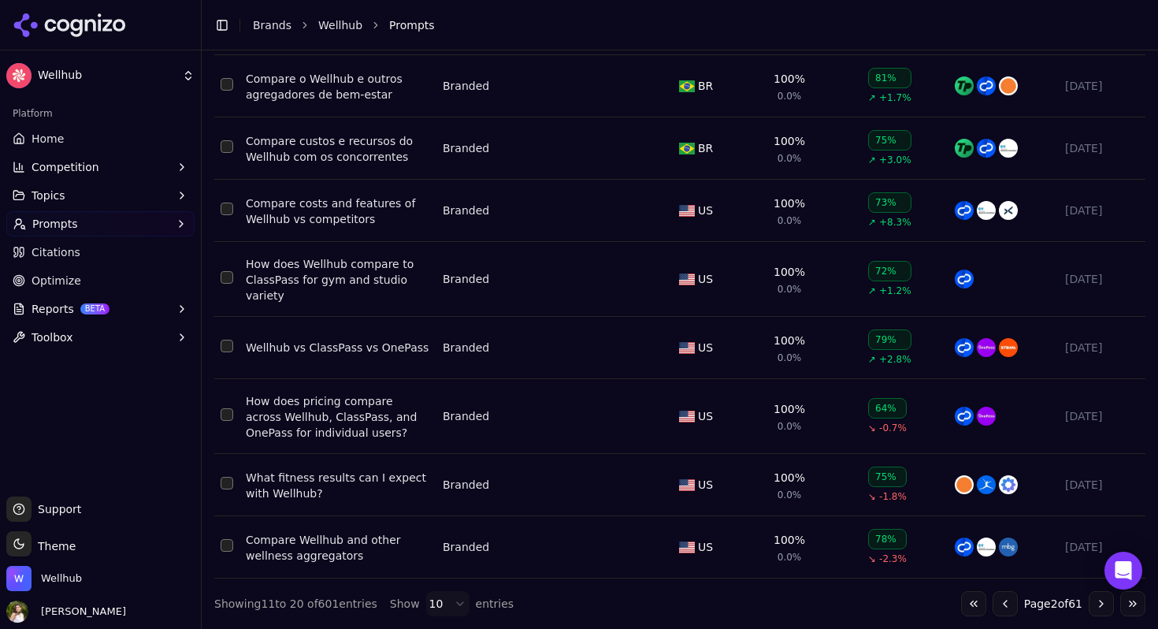
click at [1103, 607] on button "Go to next page" at bounding box center [1101, 603] width 25 height 25
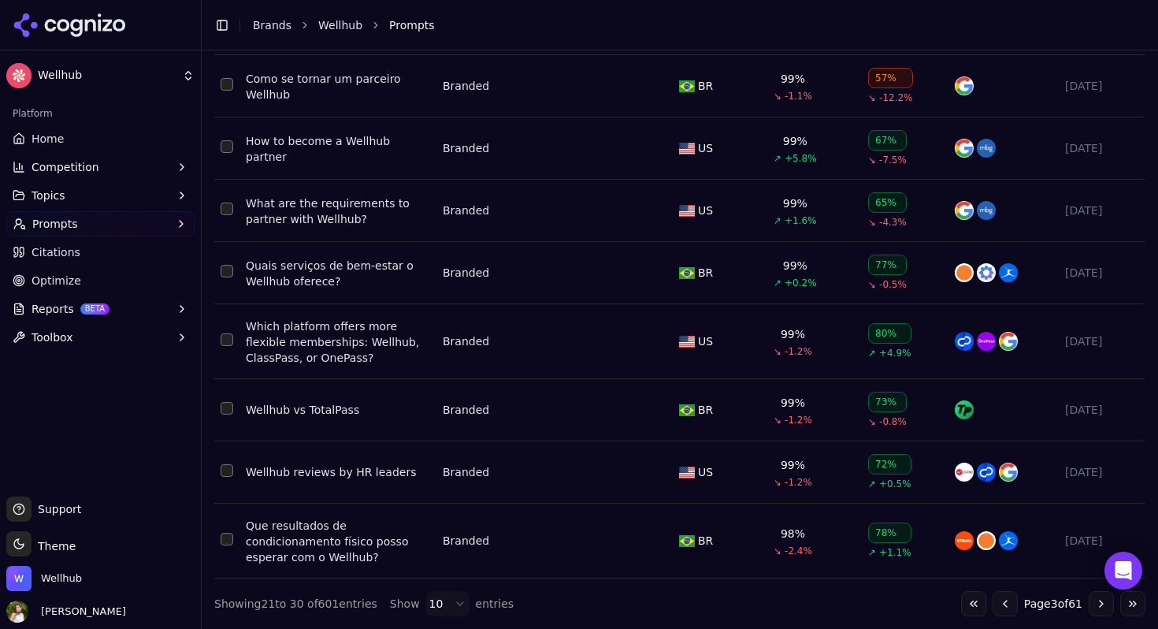
click at [1103, 607] on button "Go to next page" at bounding box center [1101, 603] width 25 height 25
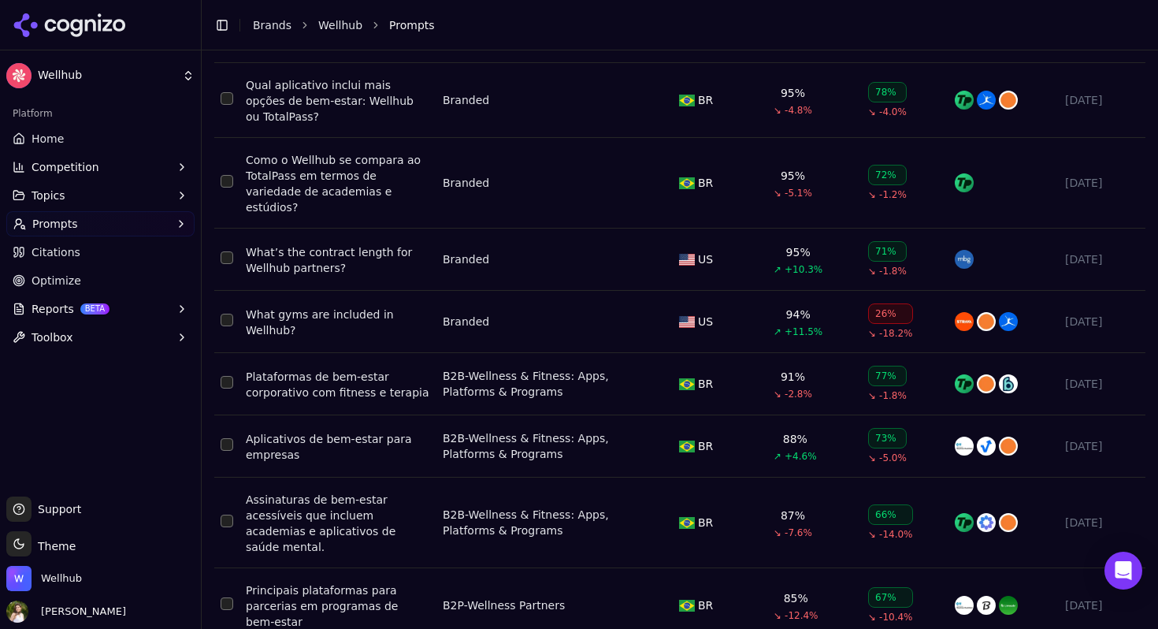
click at [1103, 607] on div "↕ Prompt ↕ Topic ↕ Region ↕ Visibility ↕ Sentiment ↕ Competitors ↕ Last Run Qua…" at bounding box center [679, 286] width 931 height 790
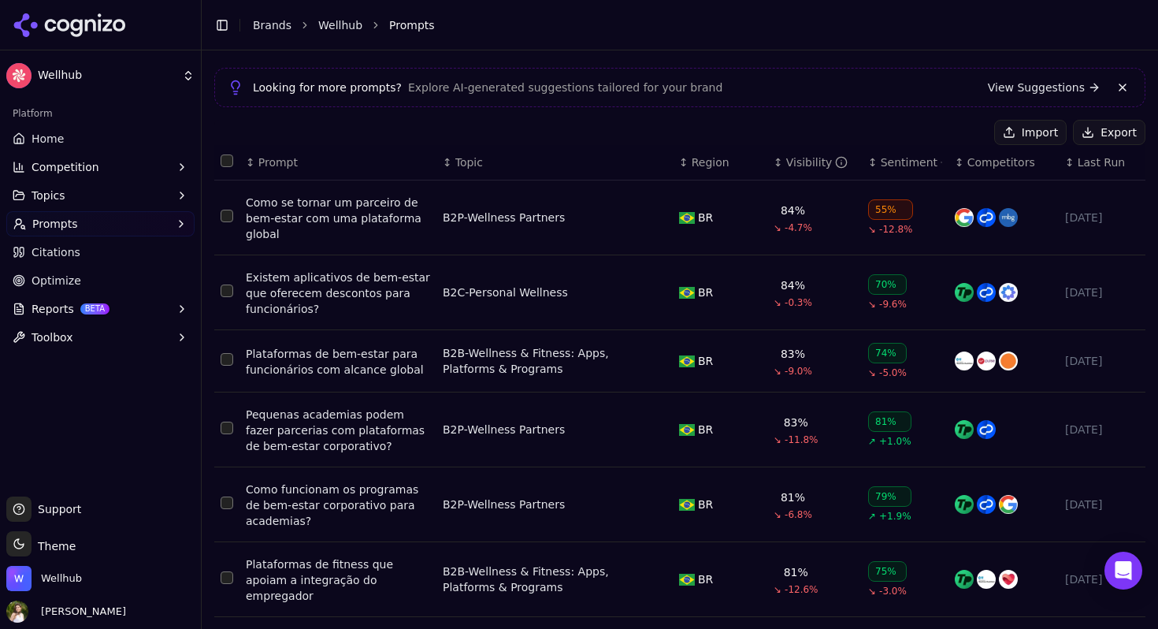
scroll to position [419, 0]
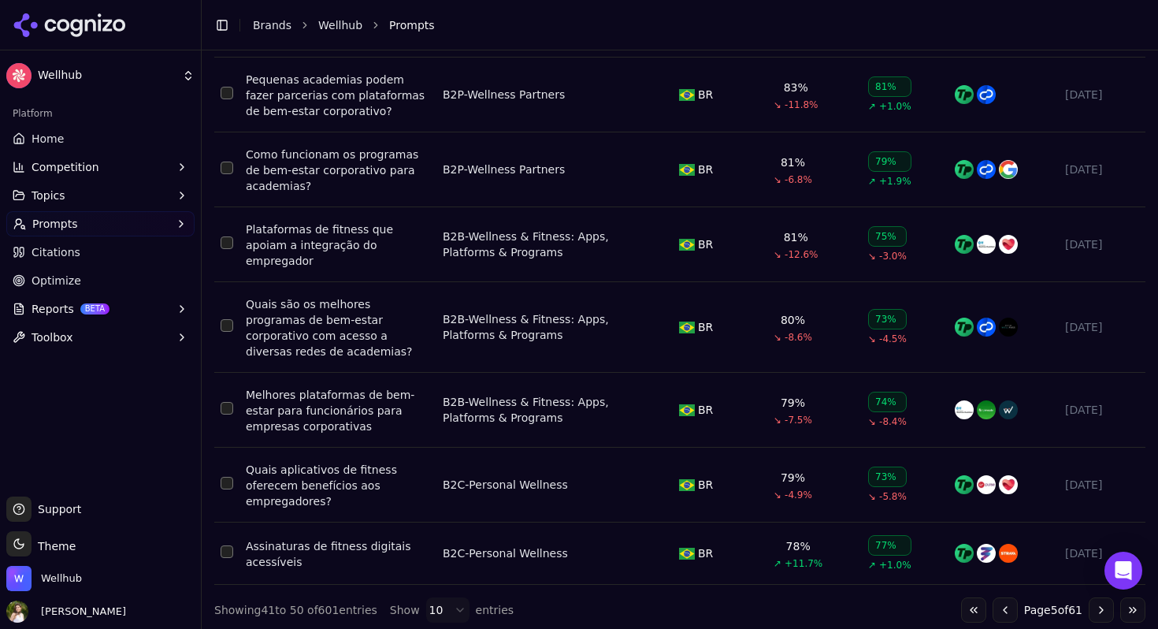
click at [971, 600] on button "Go to first page" at bounding box center [973, 609] width 25 height 25
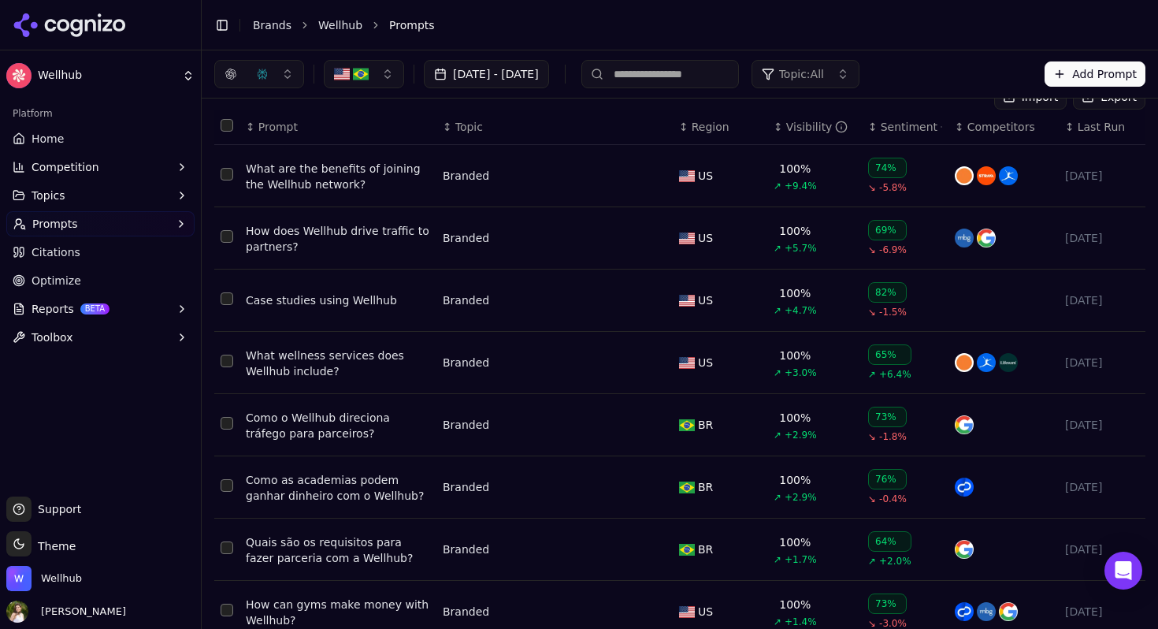
scroll to position [0, 0]
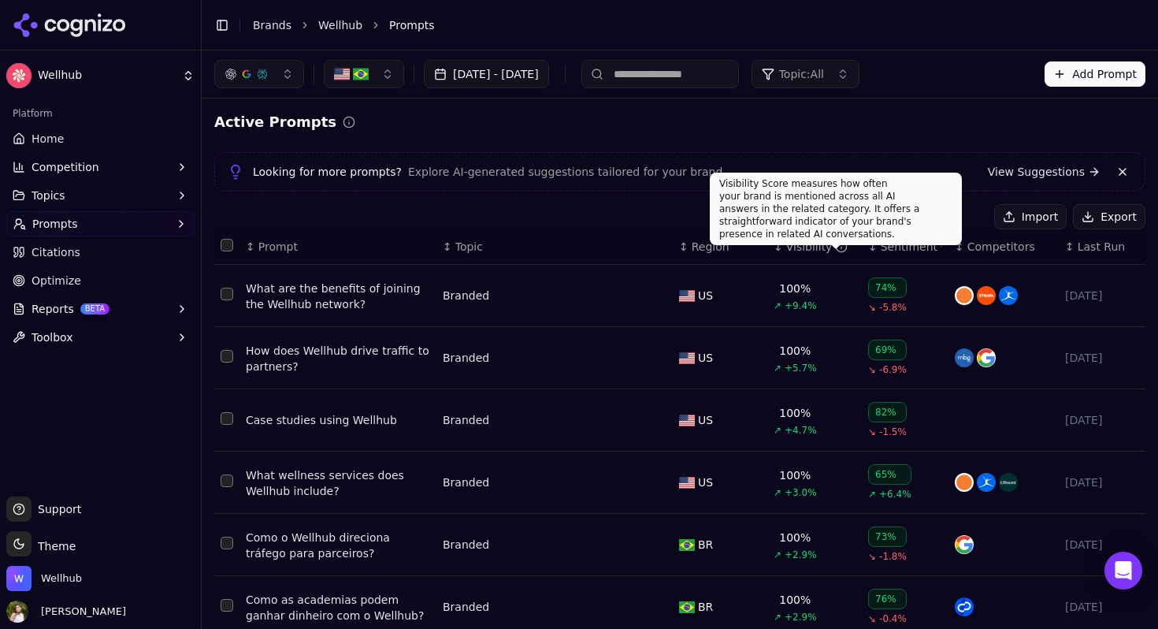
click at [786, 245] on div "Visibility" at bounding box center [817, 247] width 62 height 16
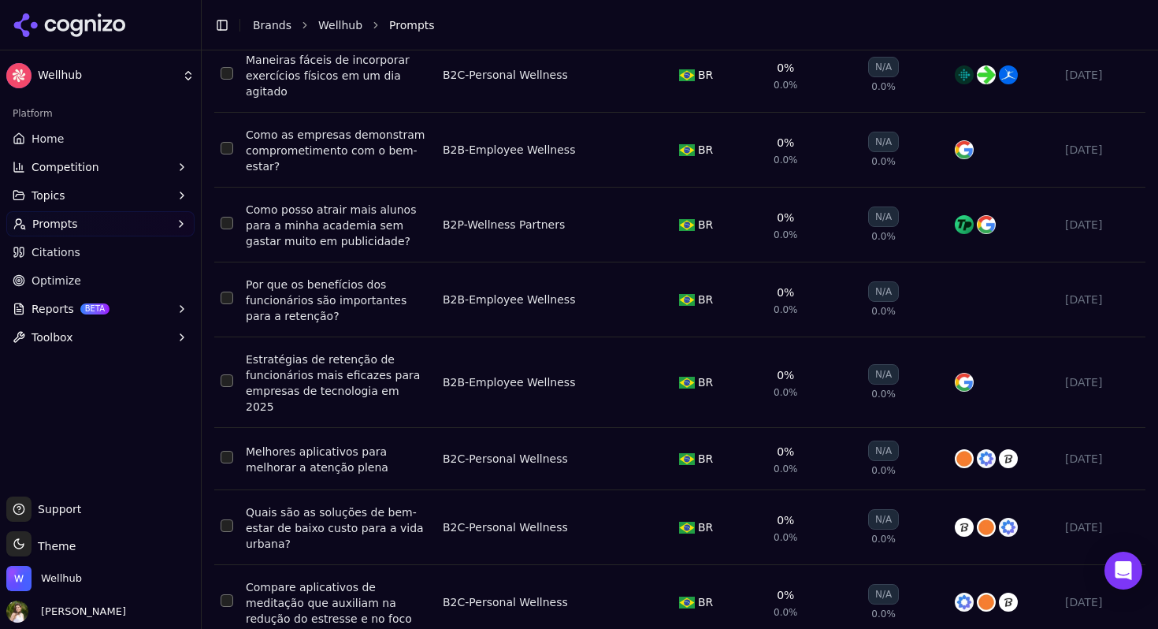
scroll to position [417, 0]
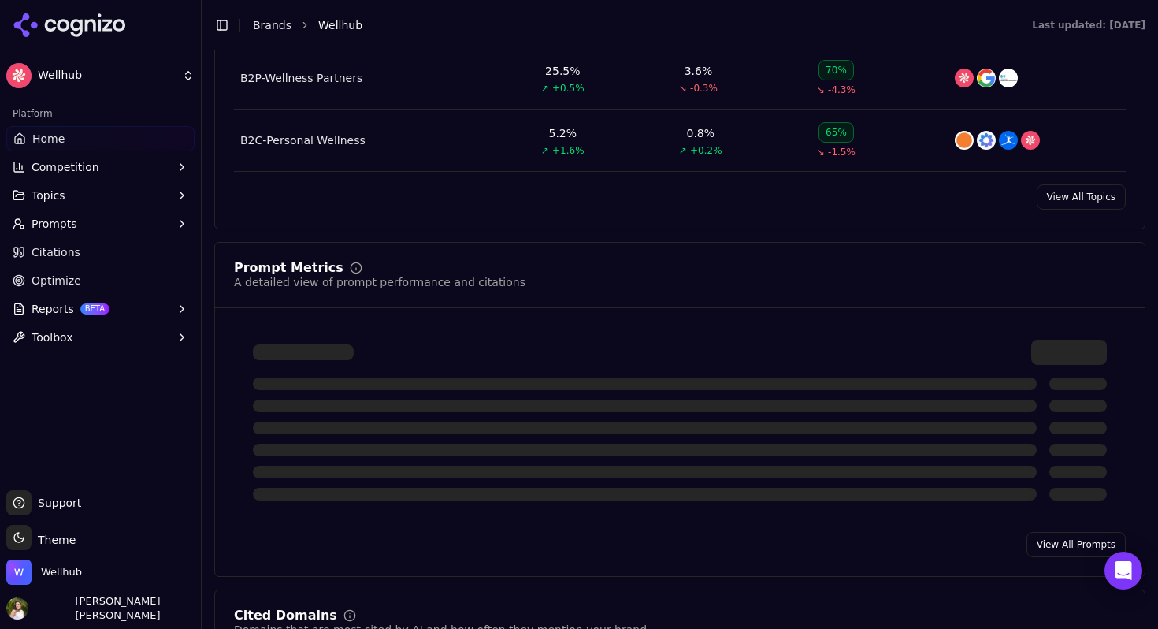
scroll to position [966, 0]
